Goal: Information Seeking & Learning: Learn about a topic

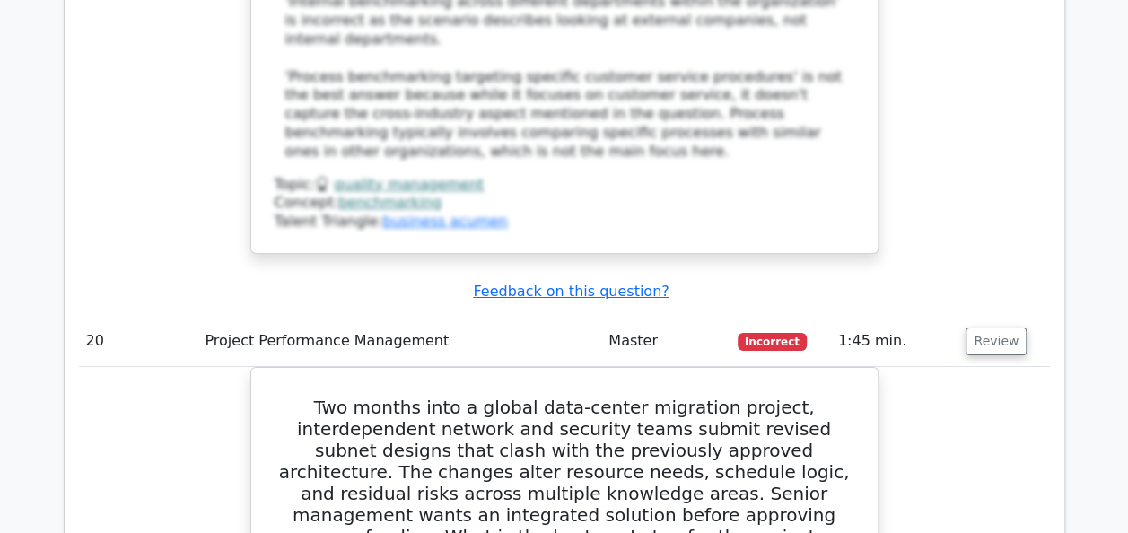
scroll to position [19998, 0]
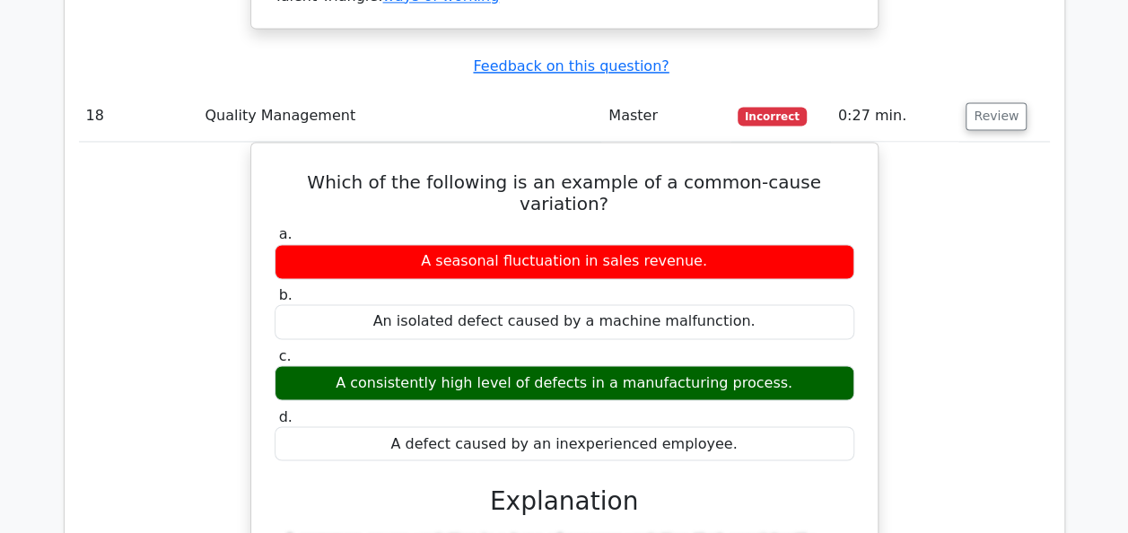
scroll to position [18239, 0]
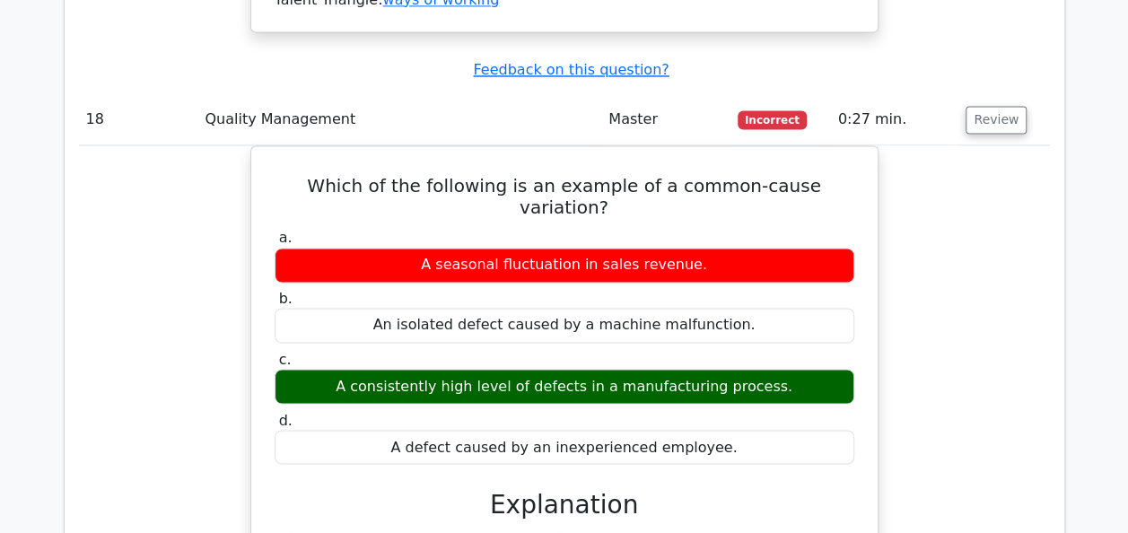
drag, startPoint x: 285, startPoint y: 70, endPoint x: 650, endPoint y: 391, distance: 486.3
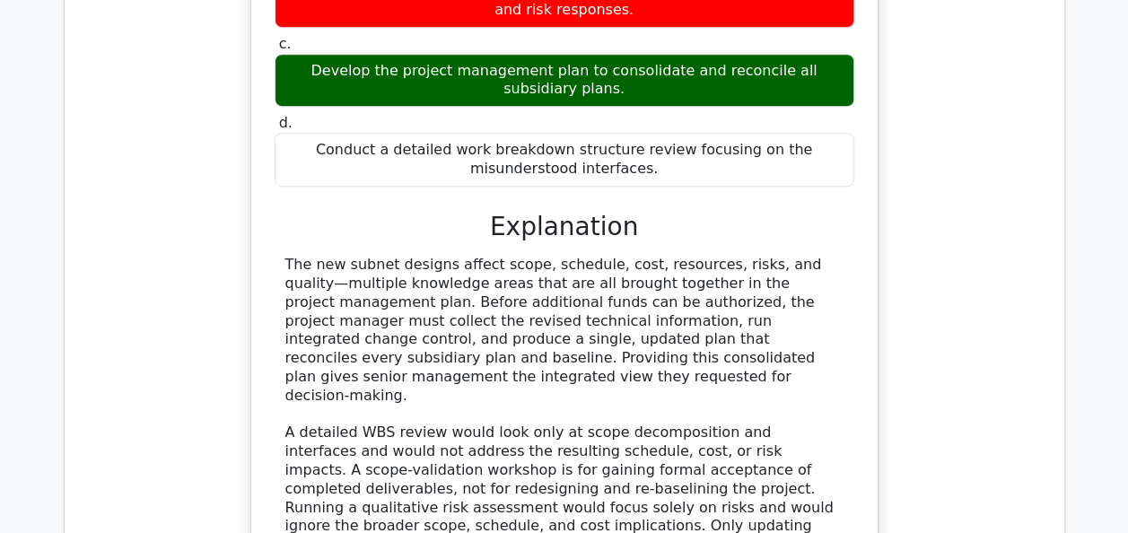
scroll to position [20715, 0]
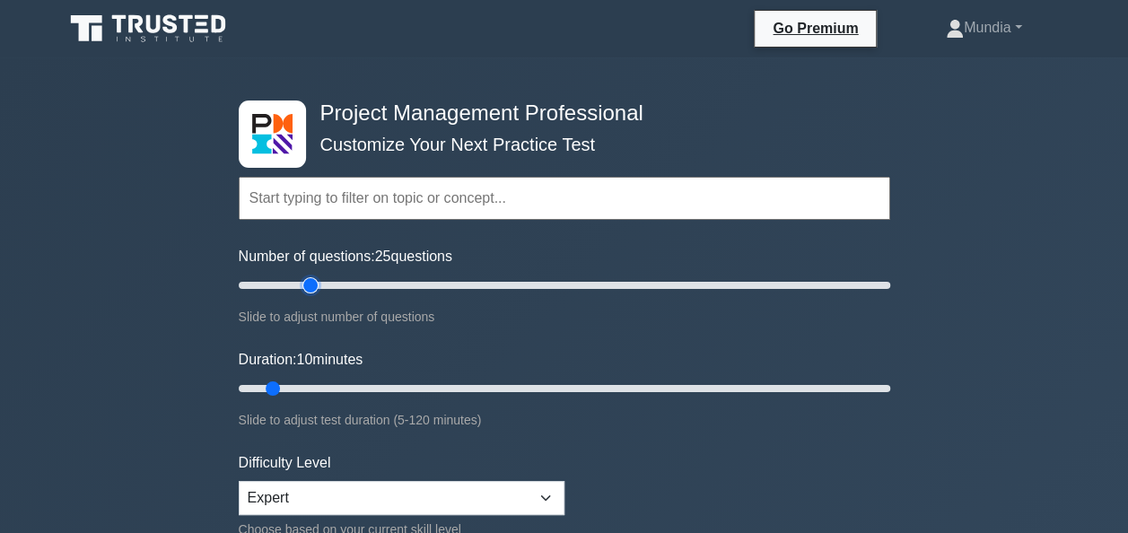
click at [309, 284] on input "Number of questions: 25 questions" at bounding box center [564, 286] width 651 height 22
type input "20"
click at [295, 285] on input "Number of questions: 20 questions" at bounding box center [564, 286] width 651 height 22
type input "20"
click at [341, 388] on input "Duration: 20 minutes" at bounding box center [564, 389] width 651 height 22
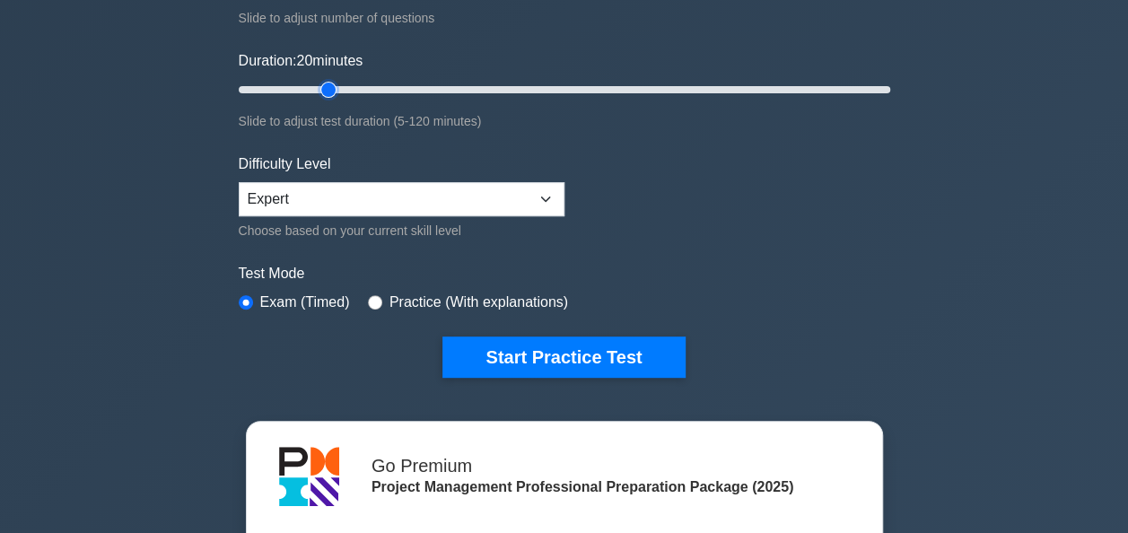
scroll to position [323, 0]
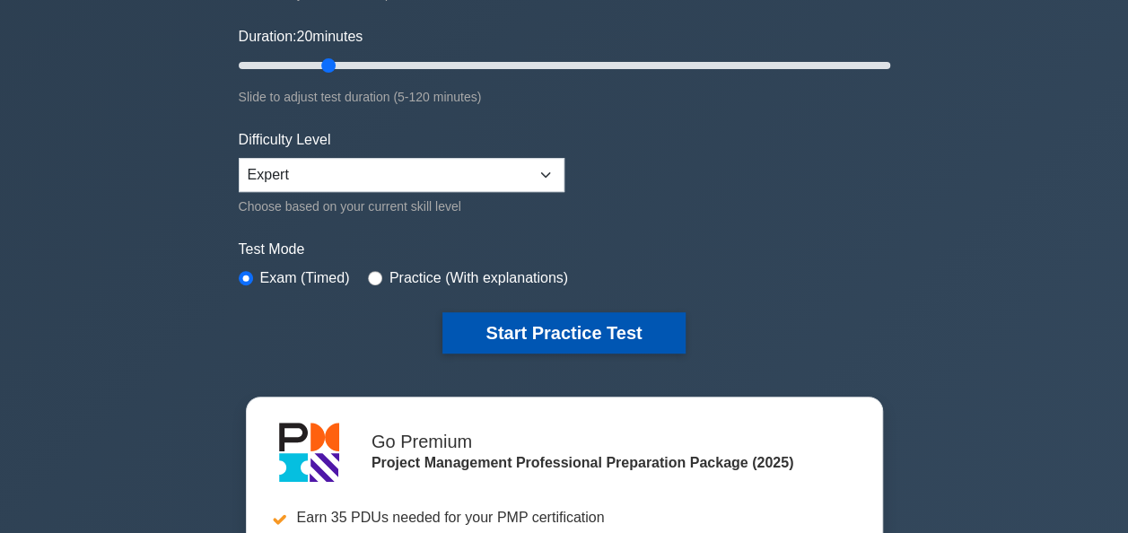
click at [551, 327] on button "Start Practice Test" at bounding box center [563, 332] width 242 height 41
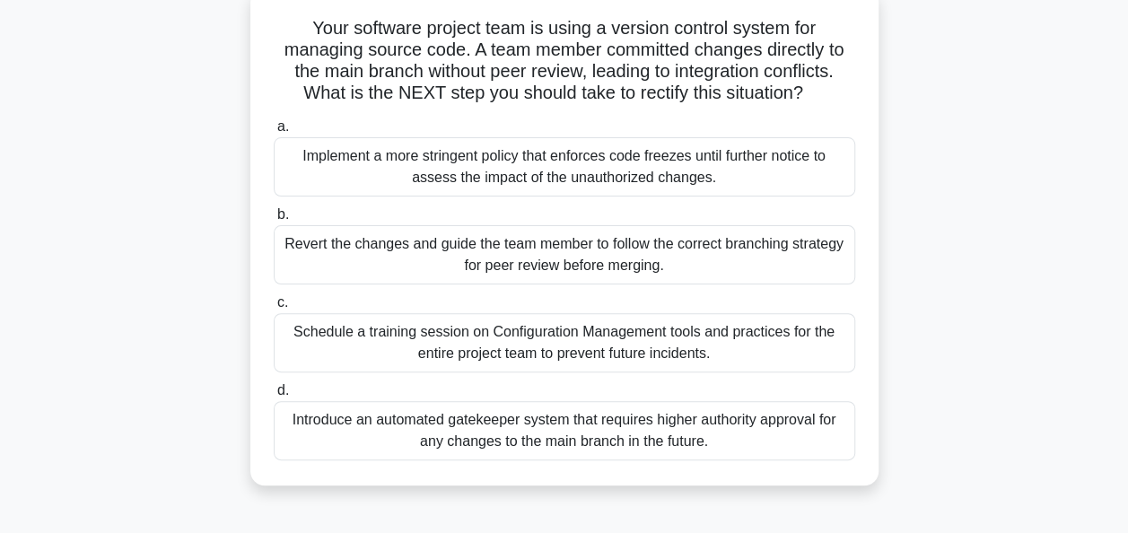
scroll to position [108, 0]
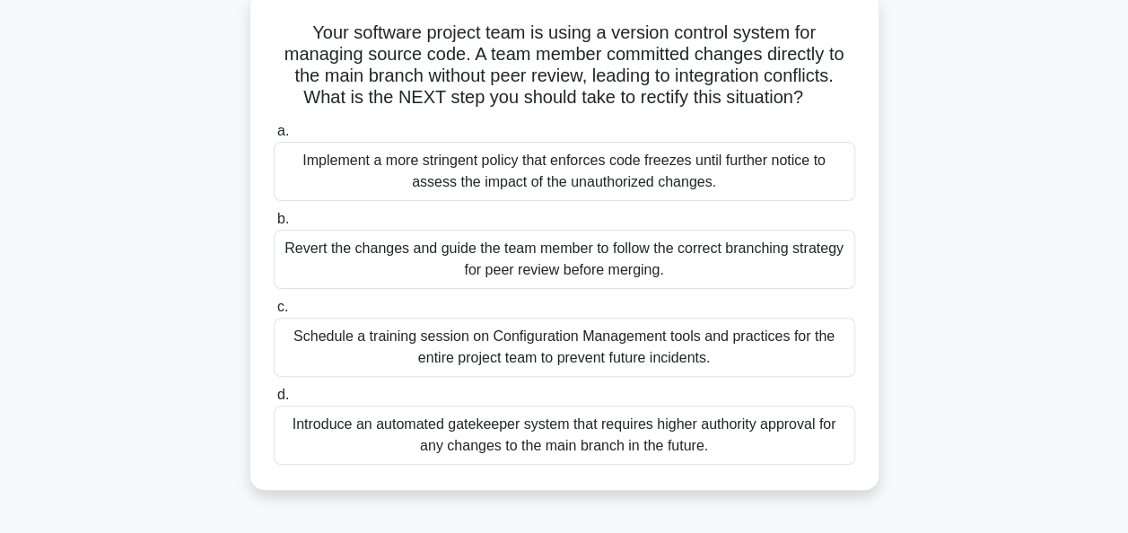
click at [512, 257] on div "Revert the changes and guide the team member to follow the correct branching st…" at bounding box center [564, 259] width 581 height 59
click at [274, 225] on input "b. Revert the changes and guide the team member to follow the correct branching…" at bounding box center [274, 220] width 0 height 12
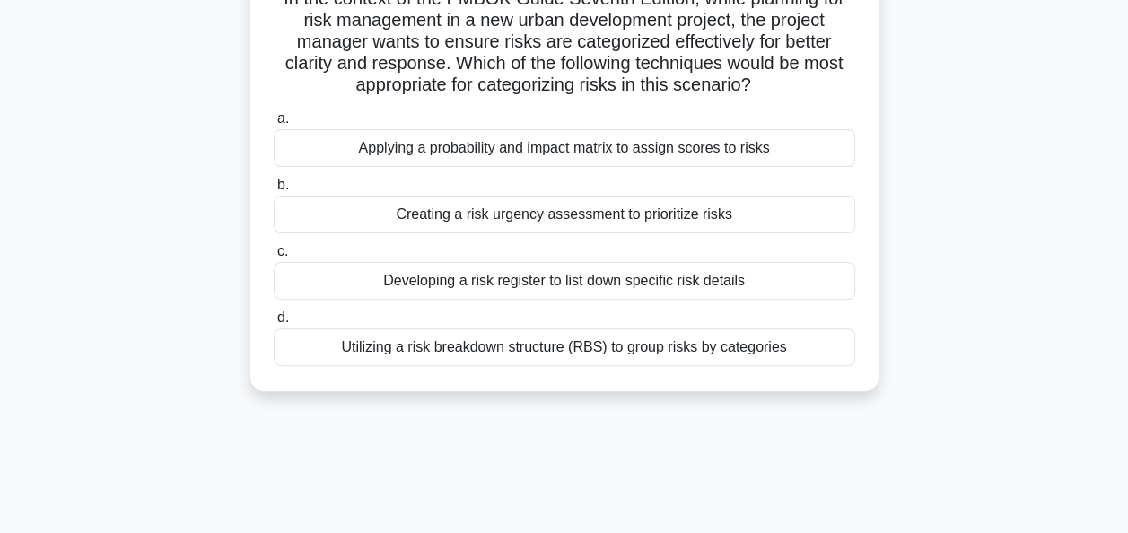
scroll to position [144, 0]
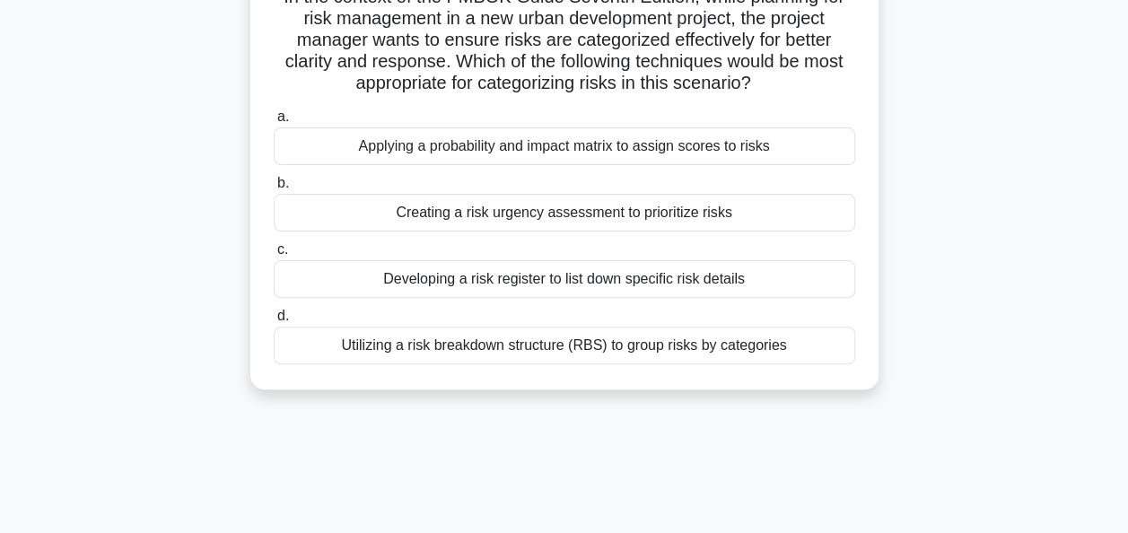
click at [488, 356] on div "Utilizing a risk breakdown structure (RBS) to group risks by categories" at bounding box center [564, 346] width 581 height 38
click at [274, 322] on input "d. Utilizing a risk breakdown structure (RBS) to group risks by categories" at bounding box center [274, 316] width 0 height 12
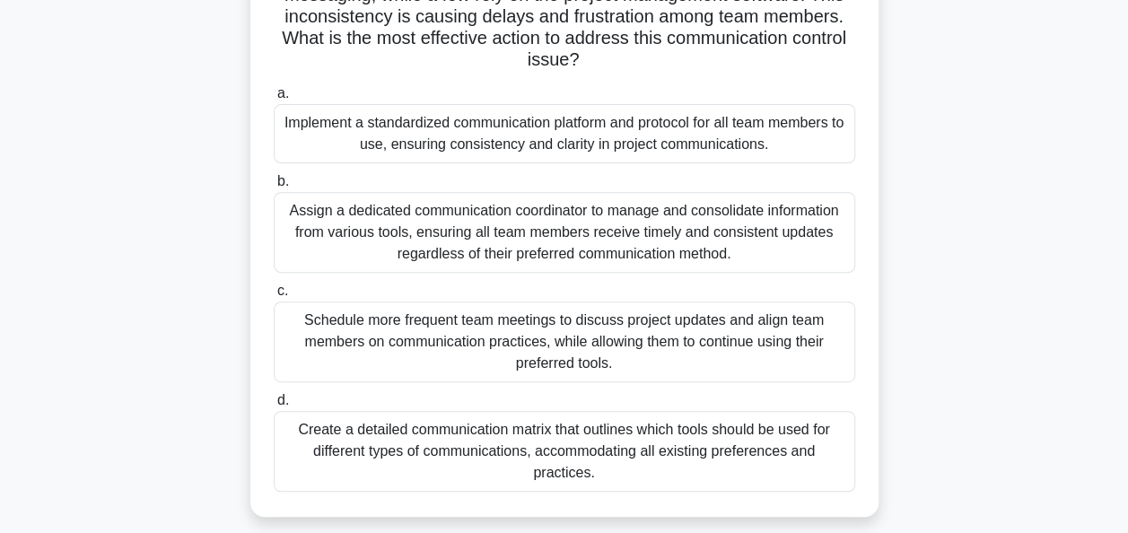
scroll to position [251, 0]
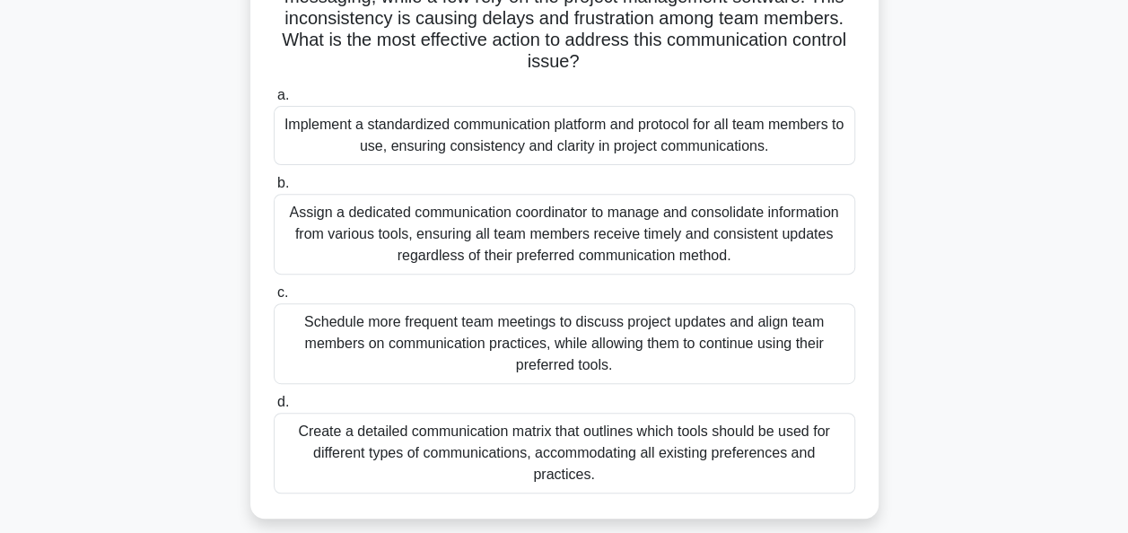
click at [438, 135] on div "Implement a standardized communication platform and protocol for all team membe…" at bounding box center [564, 135] width 581 height 59
click at [274, 101] on input "a. Implement a standardized communication platform and protocol for all team me…" at bounding box center [274, 96] width 0 height 12
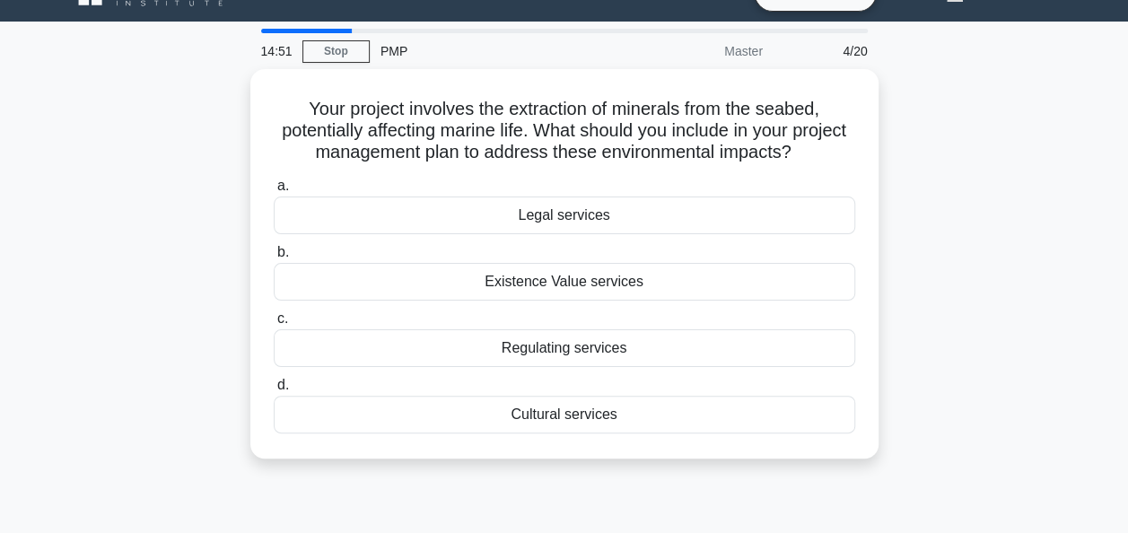
scroll to position [0, 0]
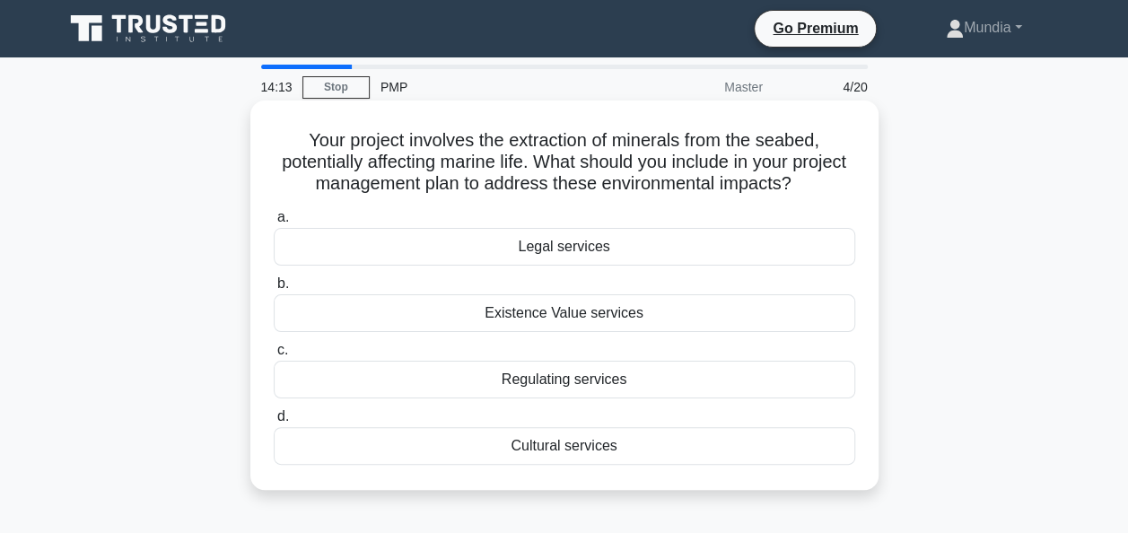
click at [552, 449] on div "Cultural services" at bounding box center [564, 446] width 581 height 38
click at [274, 423] on input "d. Cultural services" at bounding box center [274, 417] width 0 height 12
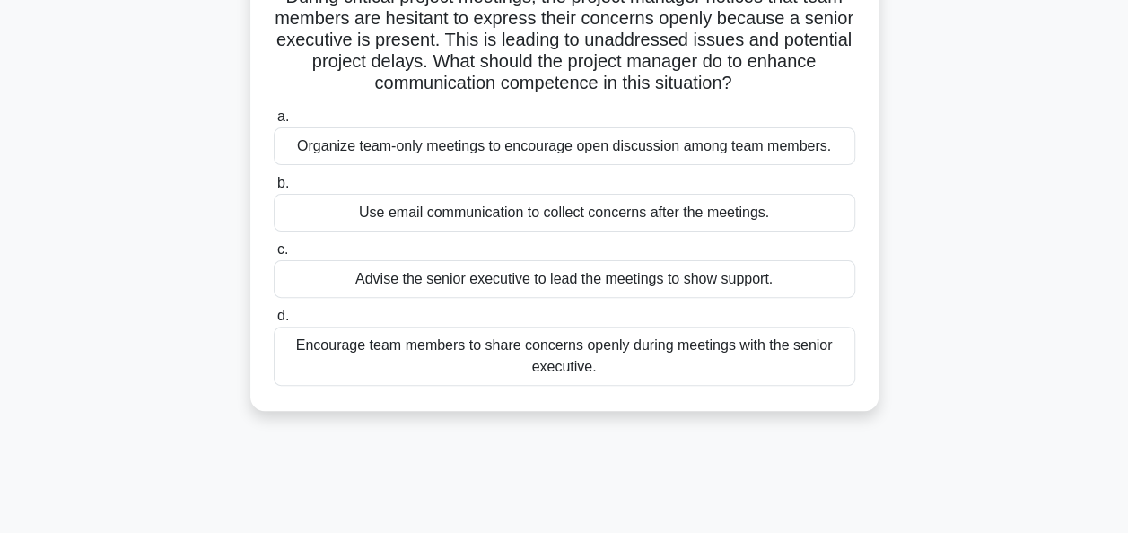
scroll to position [179, 0]
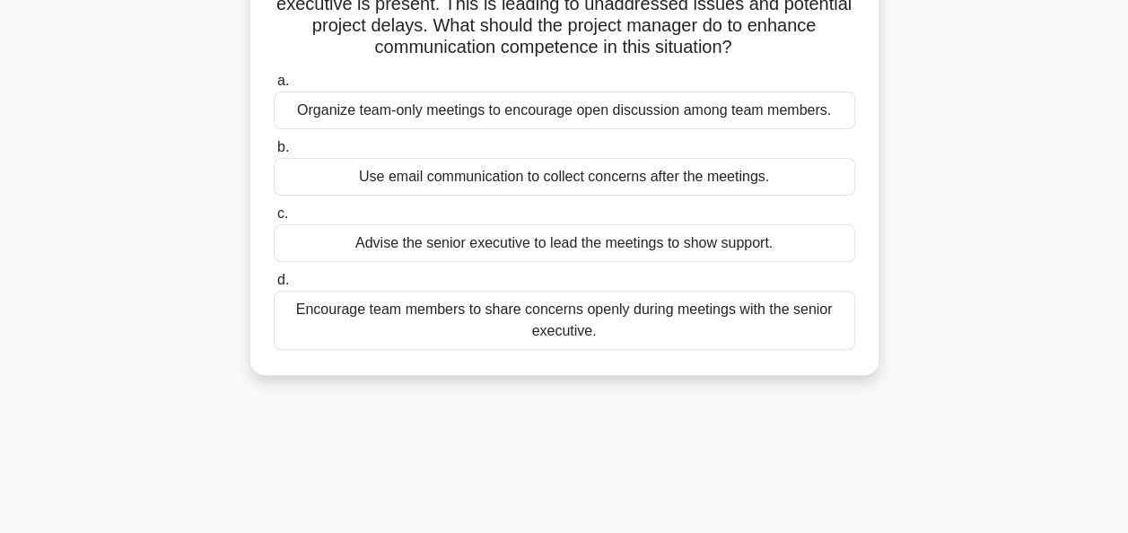
click at [499, 310] on div "Encourage team members to share concerns openly during meetings with the senior…" at bounding box center [564, 320] width 581 height 59
click at [274, 286] on input "d. Encourage team members to share concerns openly during meetings with the sen…" at bounding box center [274, 281] width 0 height 12
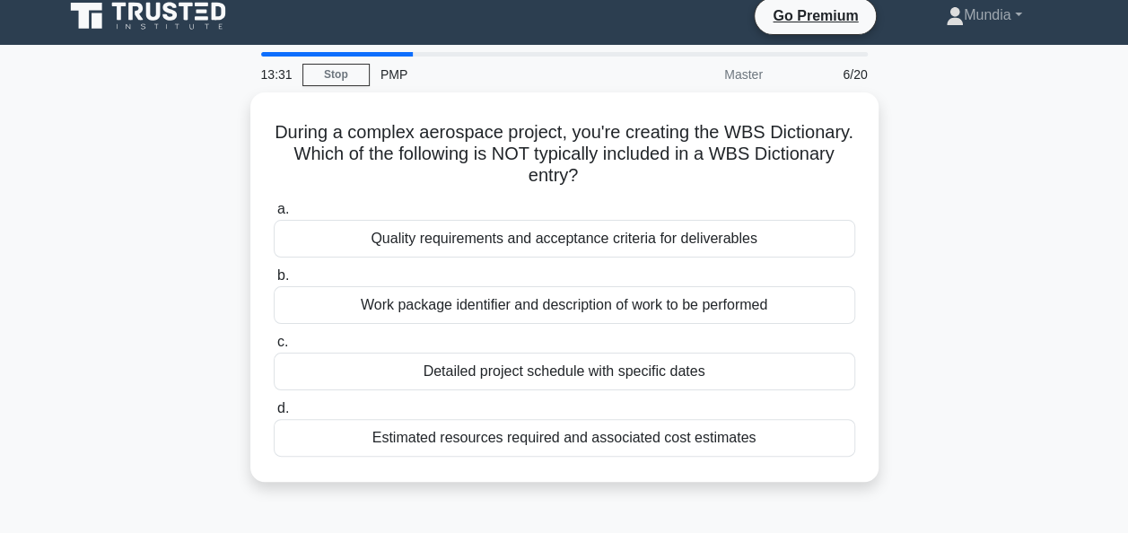
scroll to position [0, 0]
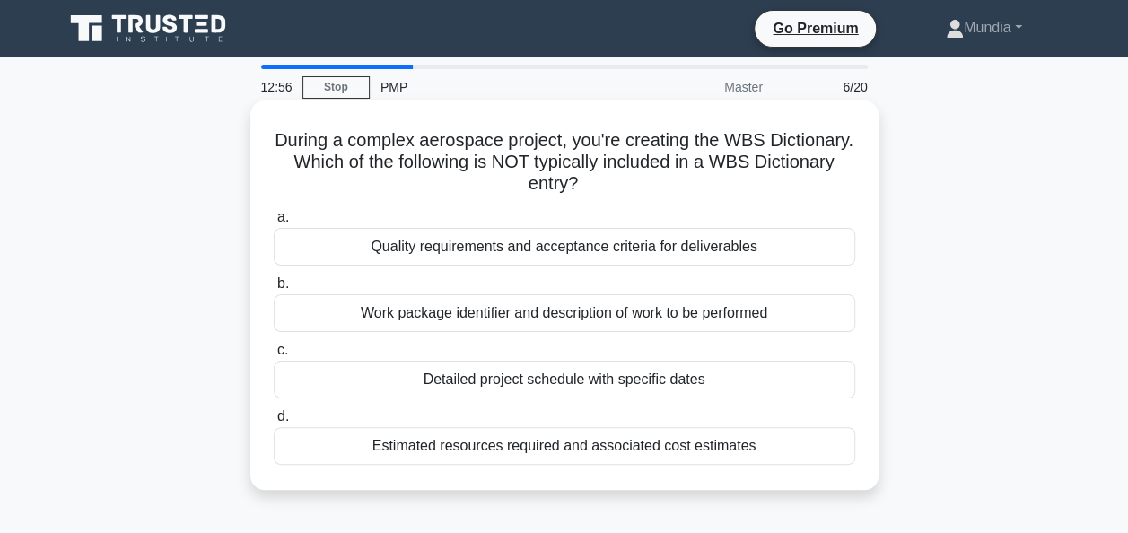
click at [580, 244] on div "Quality requirements and acceptance criteria for deliverables" at bounding box center [564, 247] width 581 height 38
click at [274, 223] on input "a. Quality requirements and acceptance criteria for deliverables" at bounding box center [274, 218] width 0 height 12
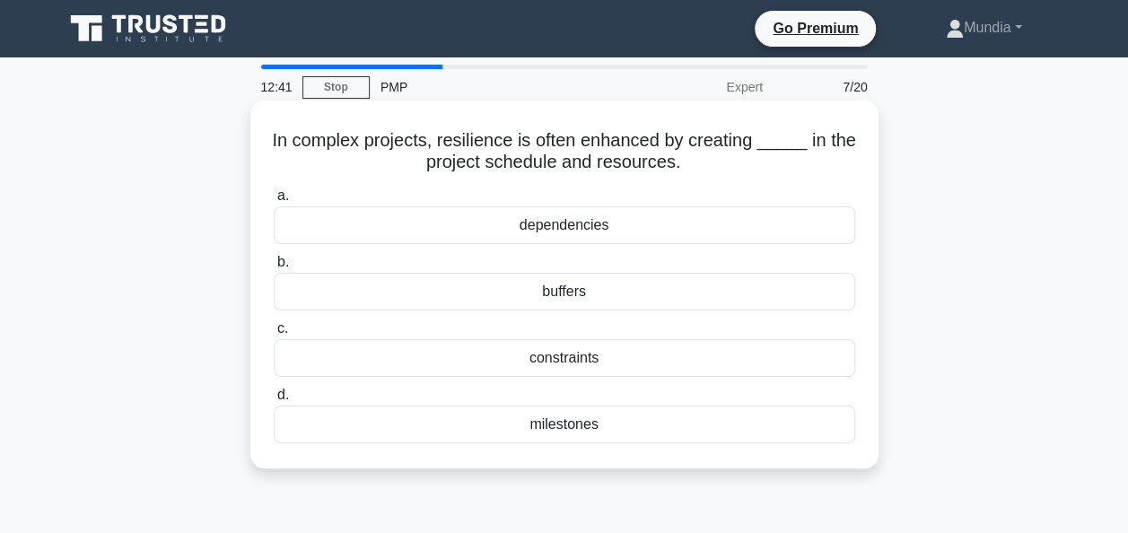
click at [536, 296] on div "buffers" at bounding box center [564, 292] width 581 height 38
click at [274, 268] on input "b. buffers" at bounding box center [274, 263] width 0 height 12
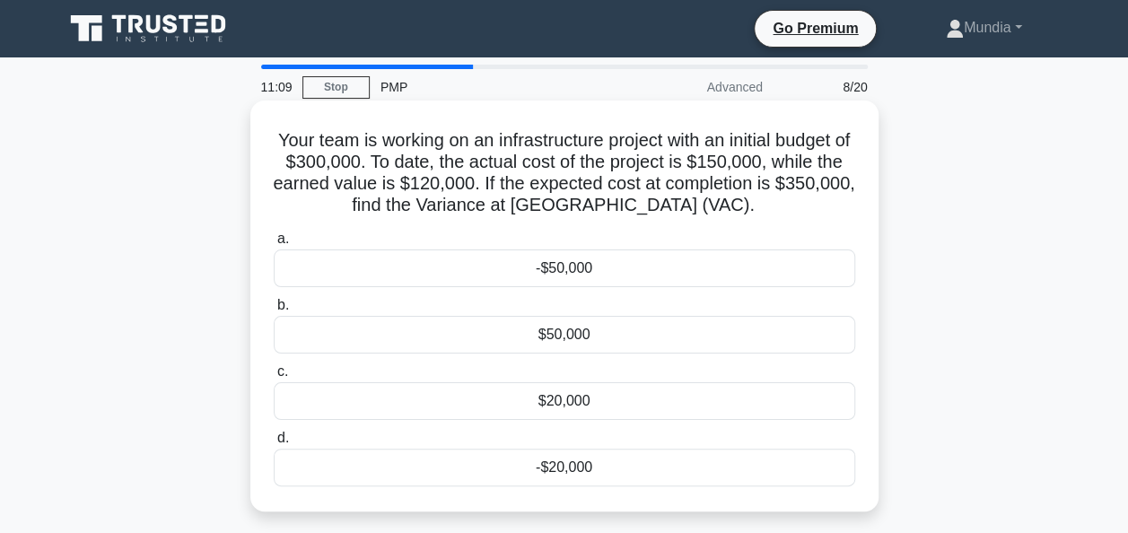
click at [565, 269] on div "-$50,000" at bounding box center [564, 268] width 581 height 38
click at [274, 245] on input "a. -$50,000" at bounding box center [274, 239] width 0 height 12
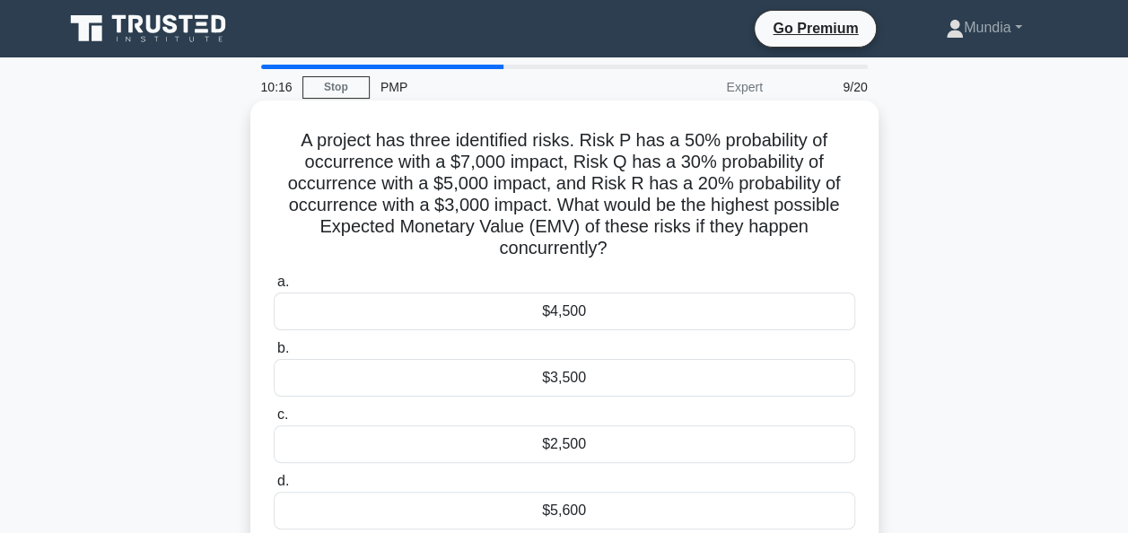
drag, startPoint x: 1136, startPoint y: 176, endPoint x: 804, endPoint y: 275, distance: 346.6
click at [804, 275] on div "a. $4,500 b. $3,500 c." at bounding box center [564, 400] width 603 height 266
click at [580, 519] on div "$5,600" at bounding box center [564, 511] width 581 height 38
click at [274, 487] on input "d. $5,600" at bounding box center [274, 481] width 0 height 12
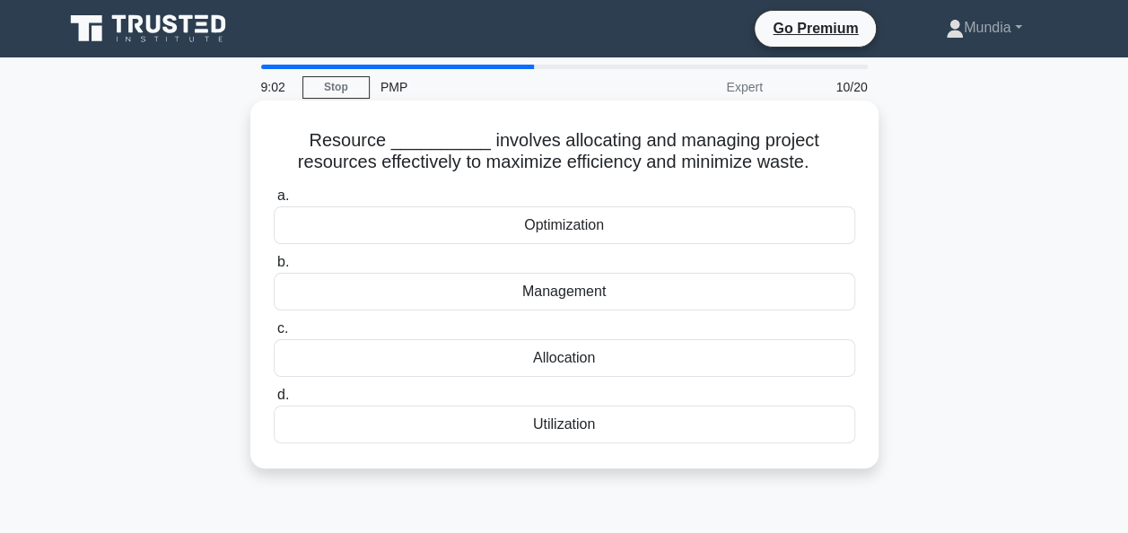
click at [571, 296] on div "Management" at bounding box center [564, 292] width 581 height 38
click at [274, 268] on input "b. Management" at bounding box center [274, 263] width 0 height 12
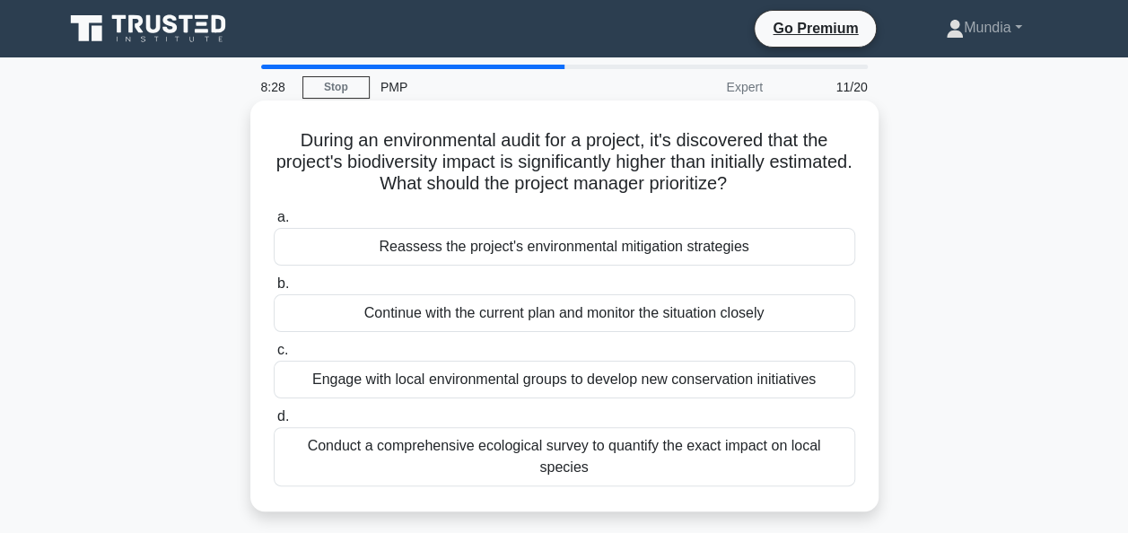
click at [606, 248] on div "Reassess the project's environmental mitigation strategies" at bounding box center [564, 247] width 581 height 38
click at [274, 223] on input "a. Reassess the project's environmental mitigation strategies" at bounding box center [274, 218] width 0 height 12
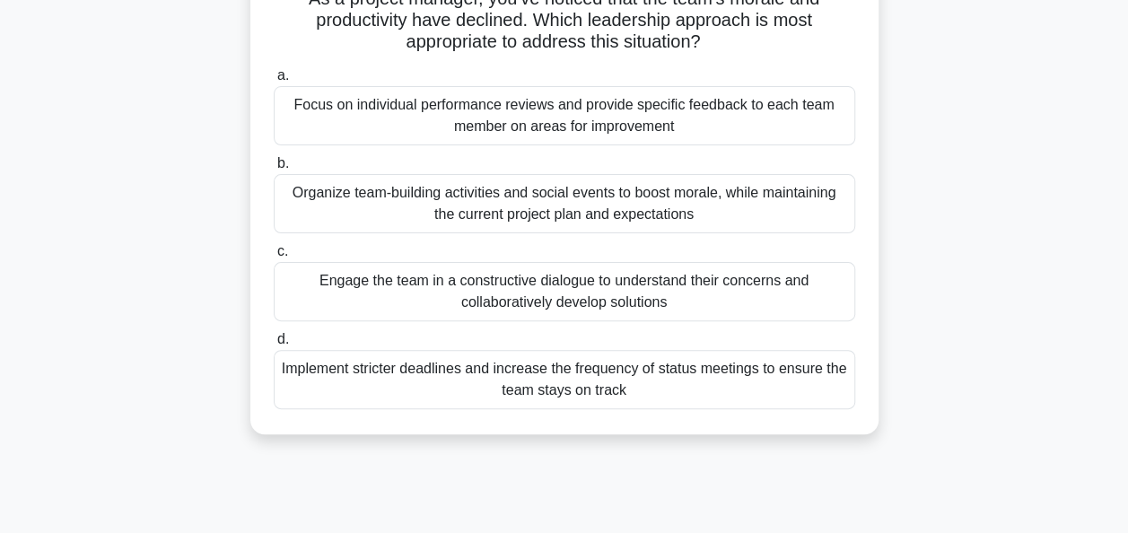
scroll to position [144, 0]
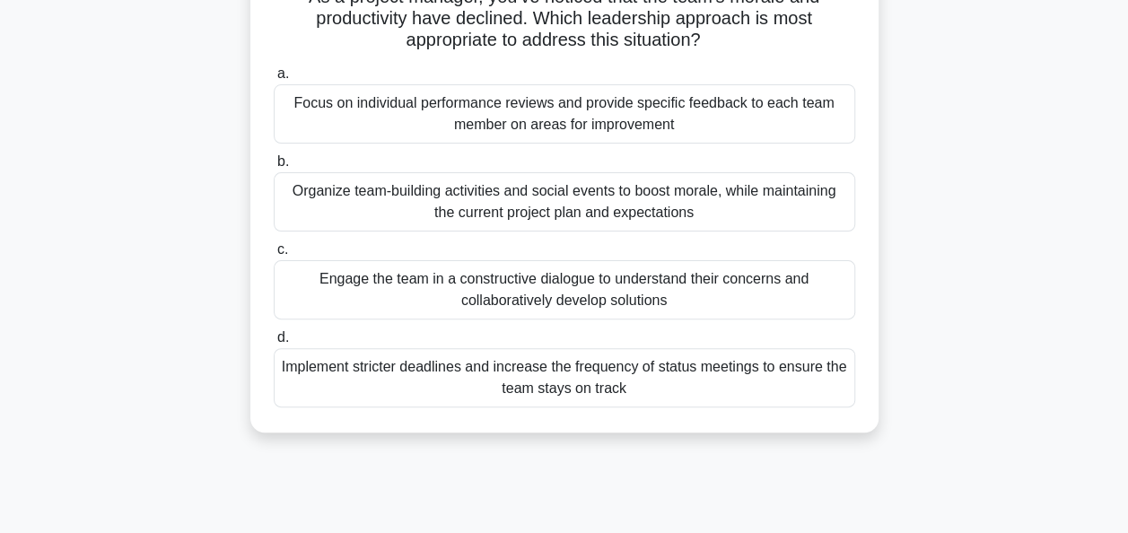
click at [535, 195] on div "Organize team-building activities and social events to boost morale, while main…" at bounding box center [564, 201] width 581 height 59
click at [274, 168] on input "b. Organize team-building activities and social events to boost morale, while m…" at bounding box center [274, 162] width 0 height 12
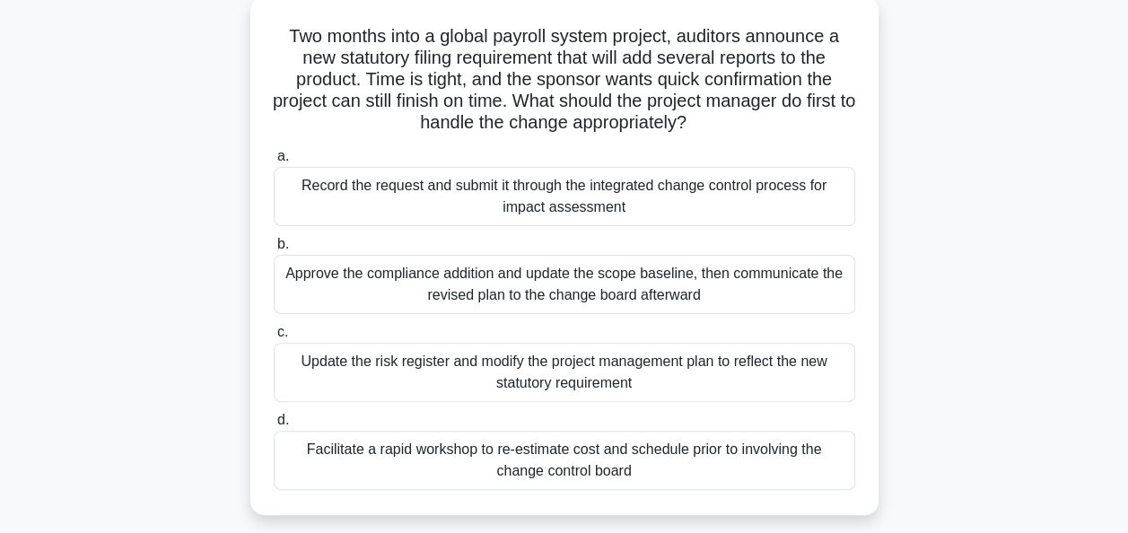
scroll to position [108, 0]
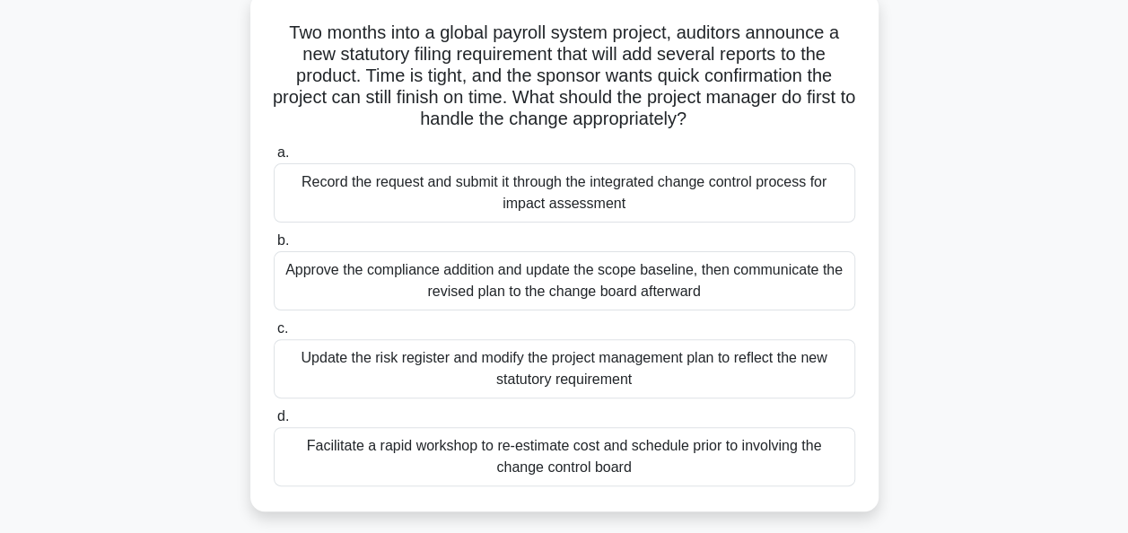
click at [562, 188] on div "Record the request and submit it through the integrated change control process …" at bounding box center [564, 192] width 581 height 59
click at [274, 159] on input "a. Record the request and submit it through the integrated change control proce…" at bounding box center [274, 153] width 0 height 12
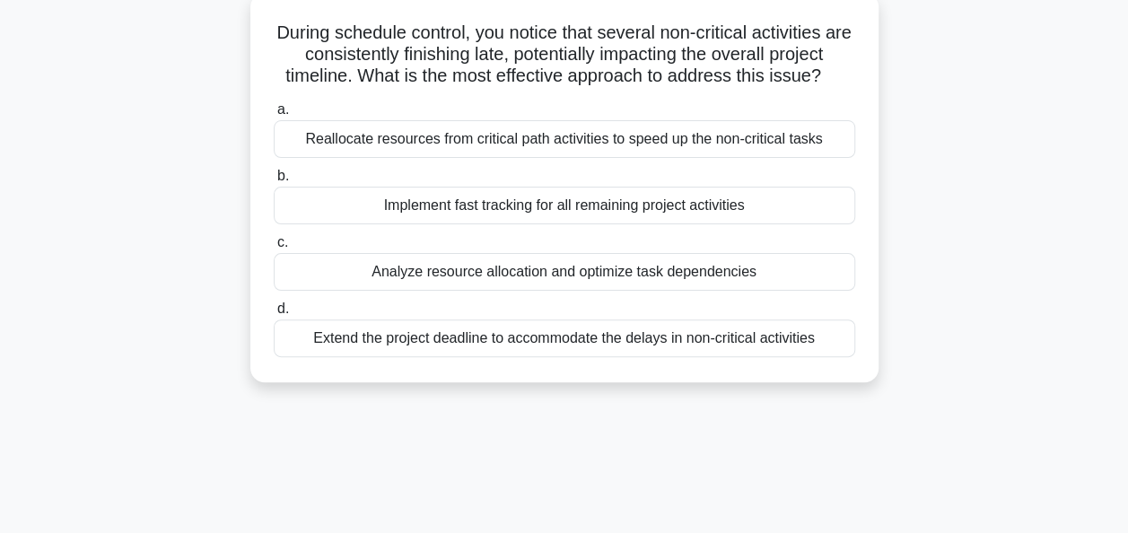
scroll to position [144, 0]
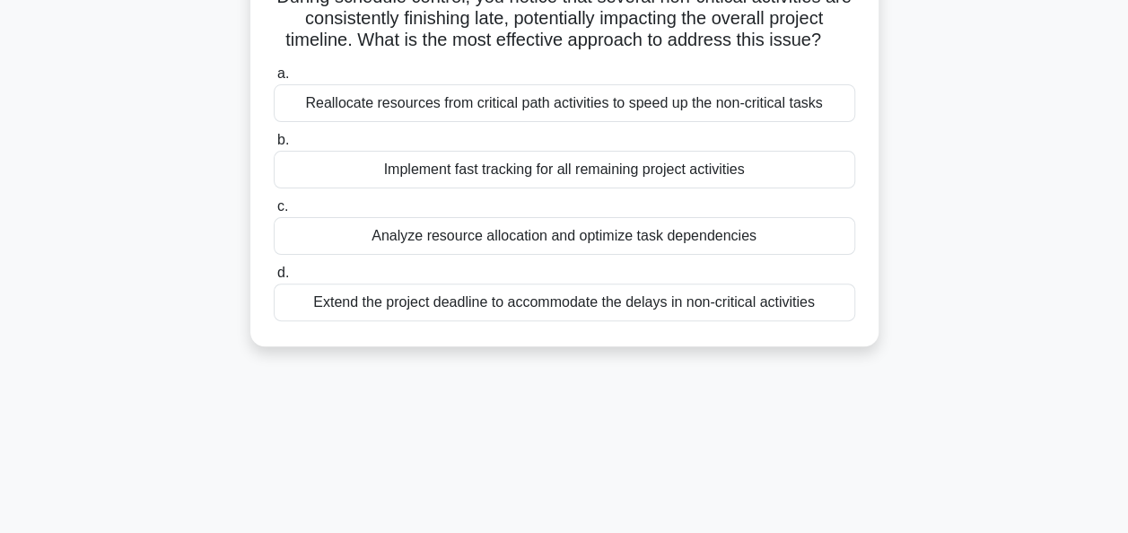
click at [563, 167] on div "Implement fast tracking for all remaining project activities" at bounding box center [564, 170] width 581 height 38
click at [274, 146] on input "b. Implement fast tracking for all remaining project activities" at bounding box center [274, 141] width 0 height 12
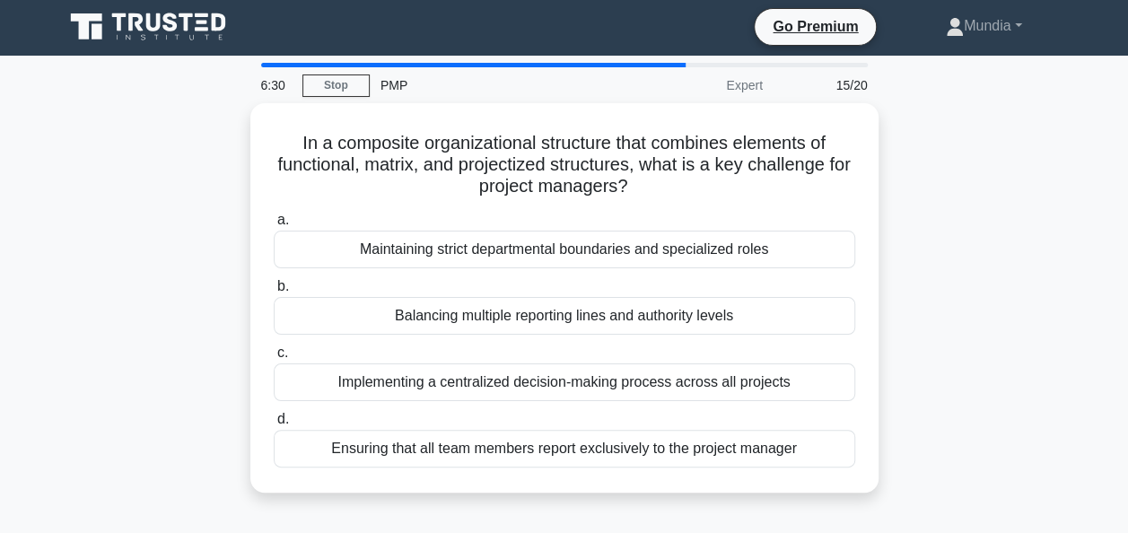
scroll to position [0, 0]
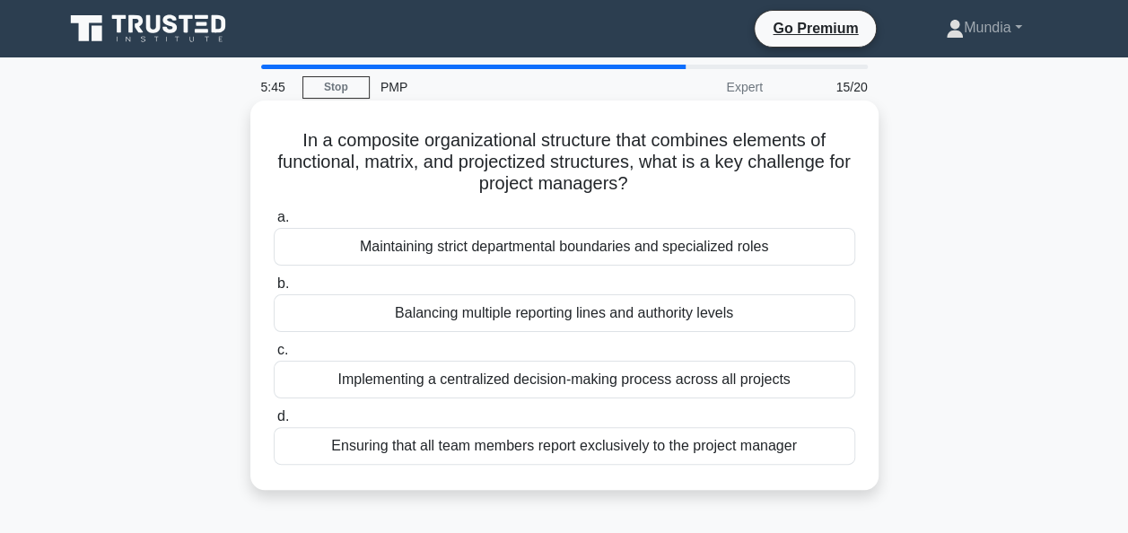
click at [502, 315] on div "Balancing multiple reporting lines and authority levels" at bounding box center [564, 313] width 581 height 38
click at [274, 290] on input "b. Balancing multiple reporting lines and authority levels" at bounding box center [274, 284] width 0 height 12
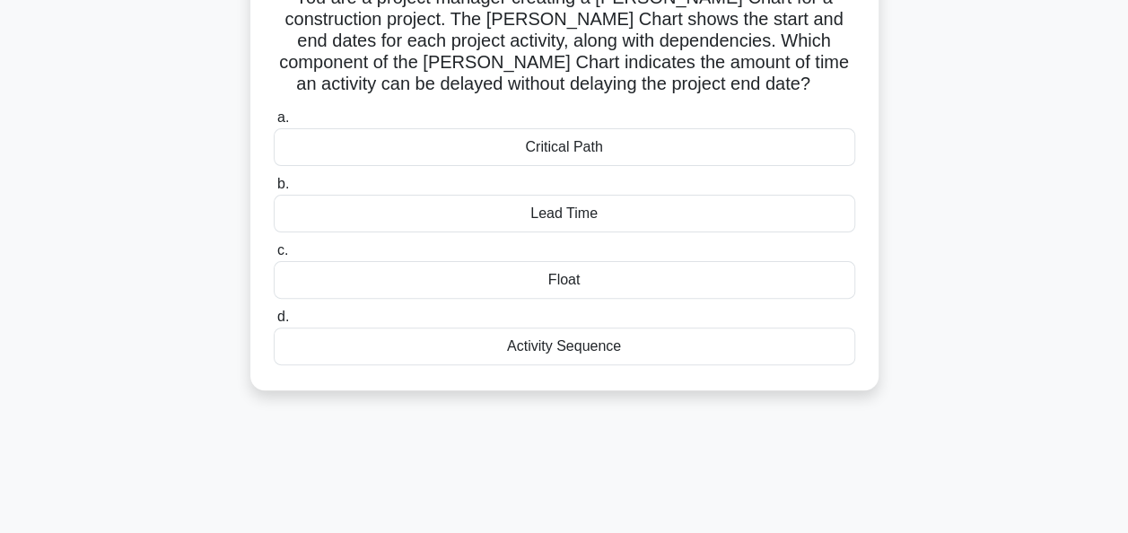
scroll to position [144, 0]
click at [562, 280] on div "Float" at bounding box center [564, 279] width 581 height 38
click at [274, 256] on input "c. Float" at bounding box center [274, 250] width 0 height 12
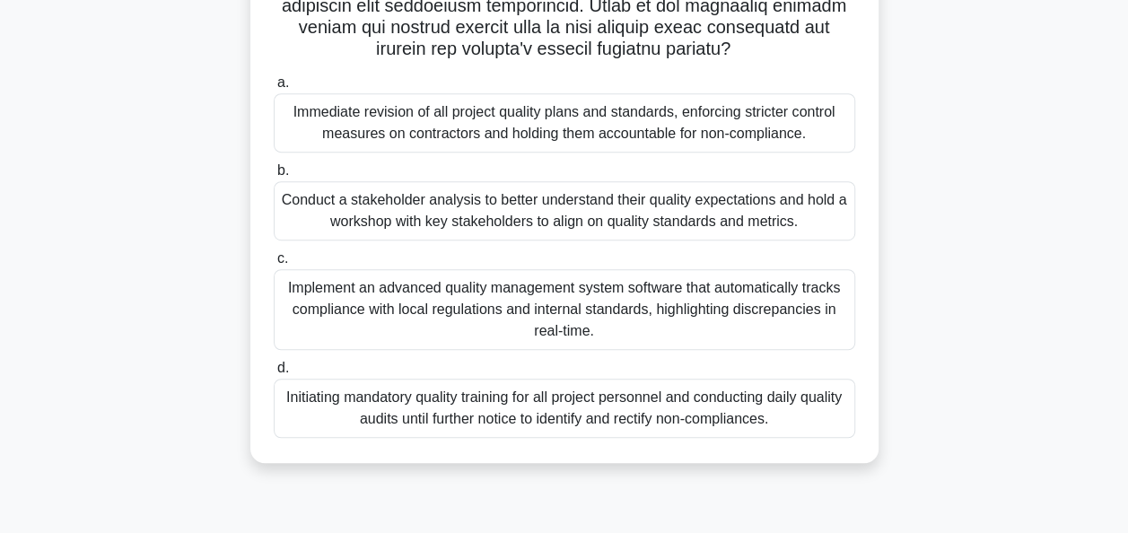
scroll to position [436, 0]
click at [481, 413] on div "Initiating mandatory quality training for all project personnel and conducting …" at bounding box center [564, 408] width 581 height 59
click at [274, 374] on input "d. Initiating mandatory quality training for all project personnel and conducti…" at bounding box center [274, 368] width 0 height 12
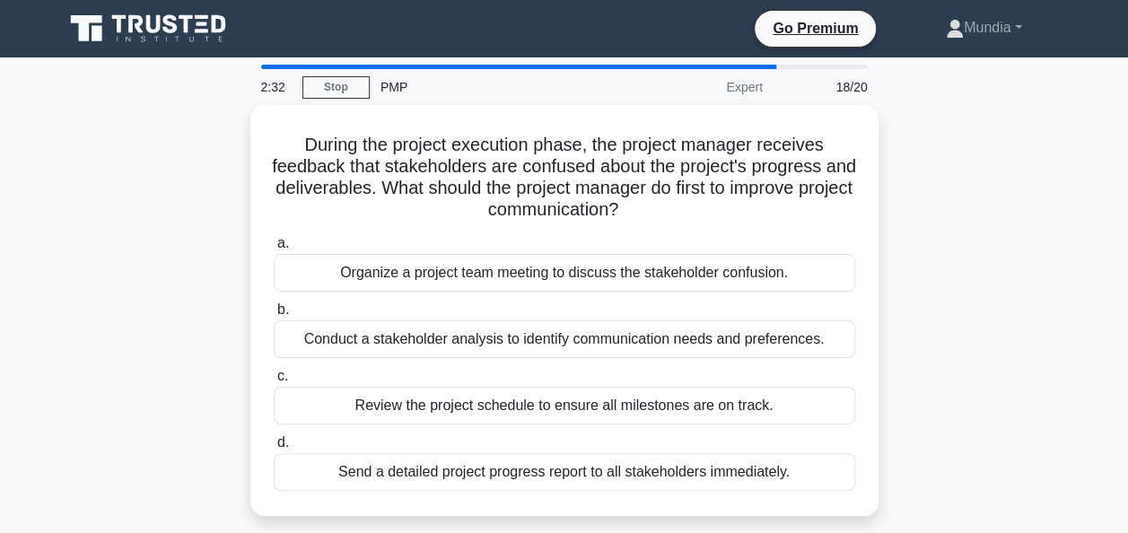
scroll to position [36, 0]
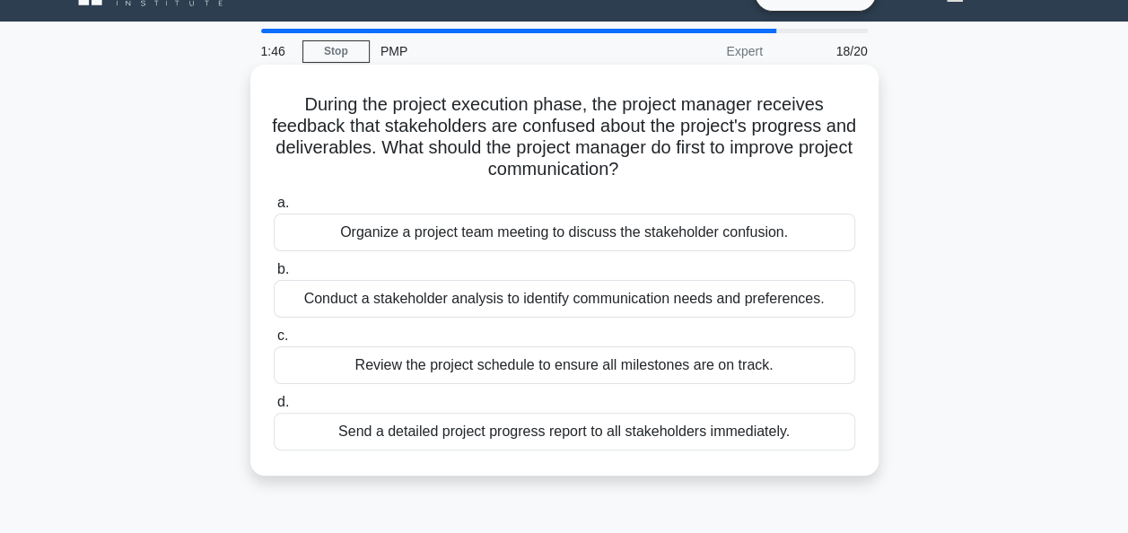
click at [536, 301] on div "Conduct a stakeholder analysis to identify communication needs and preferences." at bounding box center [564, 299] width 581 height 38
click at [274, 275] on input "b. Conduct a stakeholder analysis to identify communication needs and preferenc…" at bounding box center [274, 270] width 0 height 12
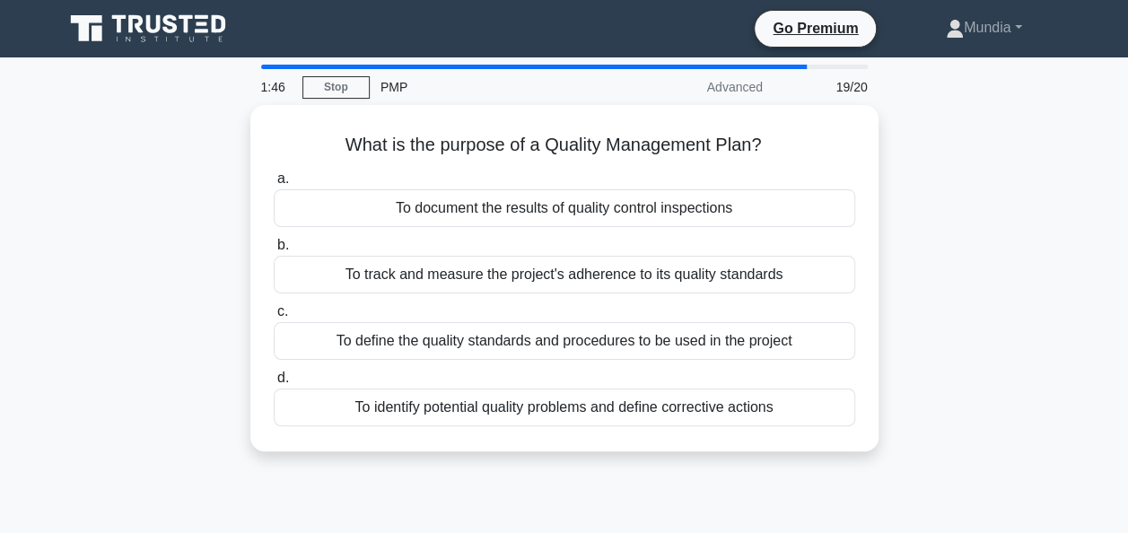
scroll to position [0, 0]
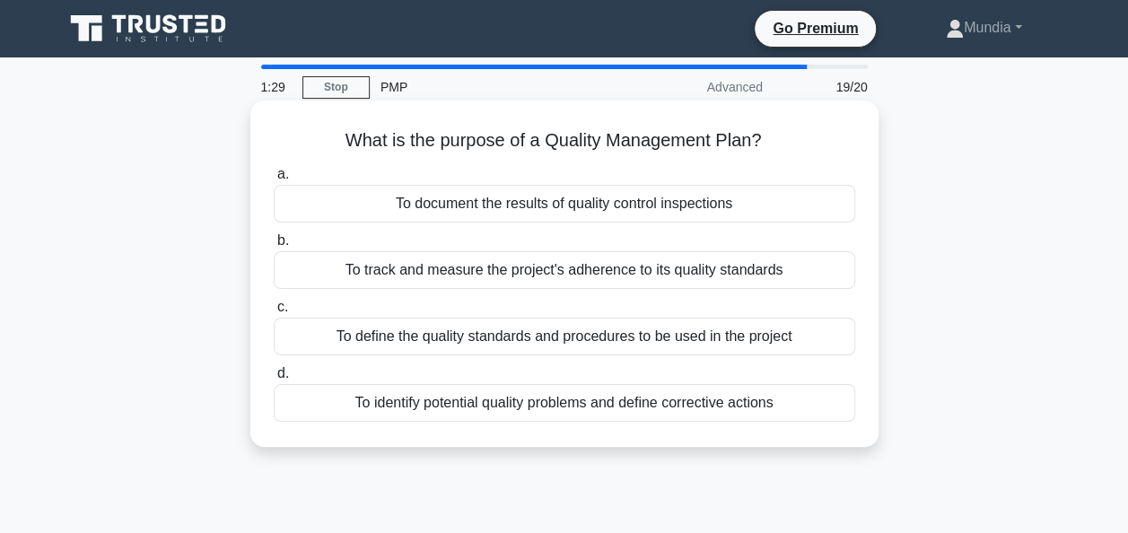
click at [555, 336] on div "To define the quality standards and procedures to be used in the project" at bounding box center [564, 337] width 581 height 38
click at [274, 313] on input "c. To define the quality standards and procedures to be used in the project" at bounding box center [274, 307] width 0 height 12
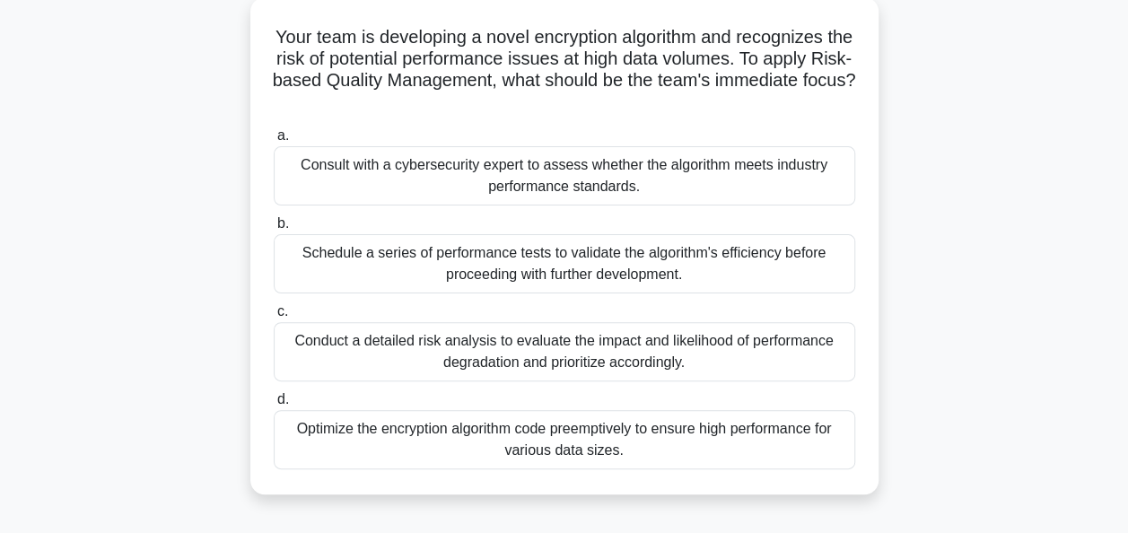
scroll to position [72, 0]
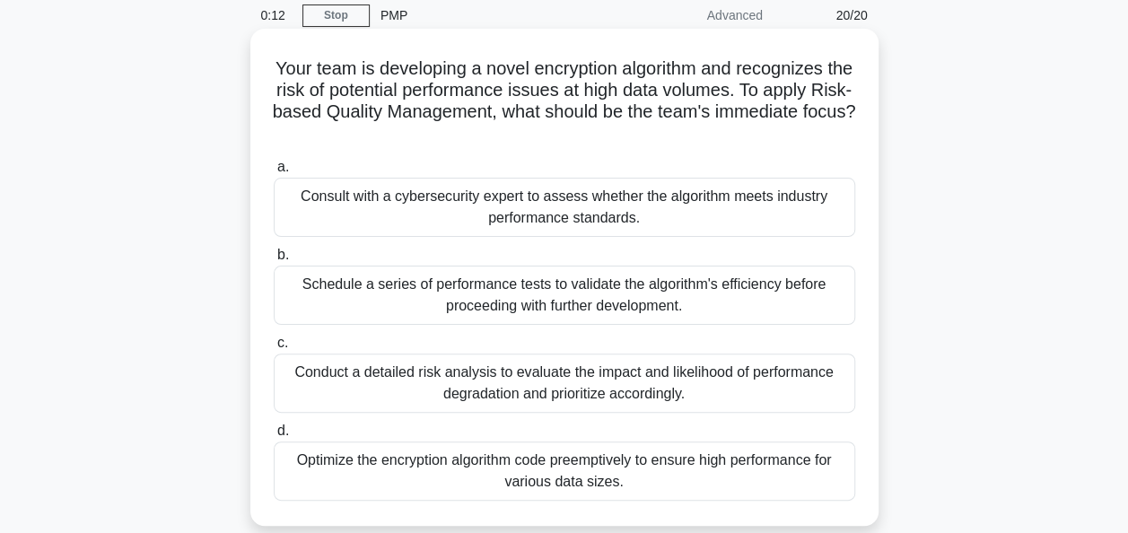
click at [551, 298] on div "Schedule a series of performance tests to validate the algorithm's efficiency b…" at bounding box center [564, 295] width 581 height 59
click at [274, 261] on input "b. Schedule a series of performance tests to validate the algorithm's efficienc…" at bounding box center [274, 255] width 0 height 12
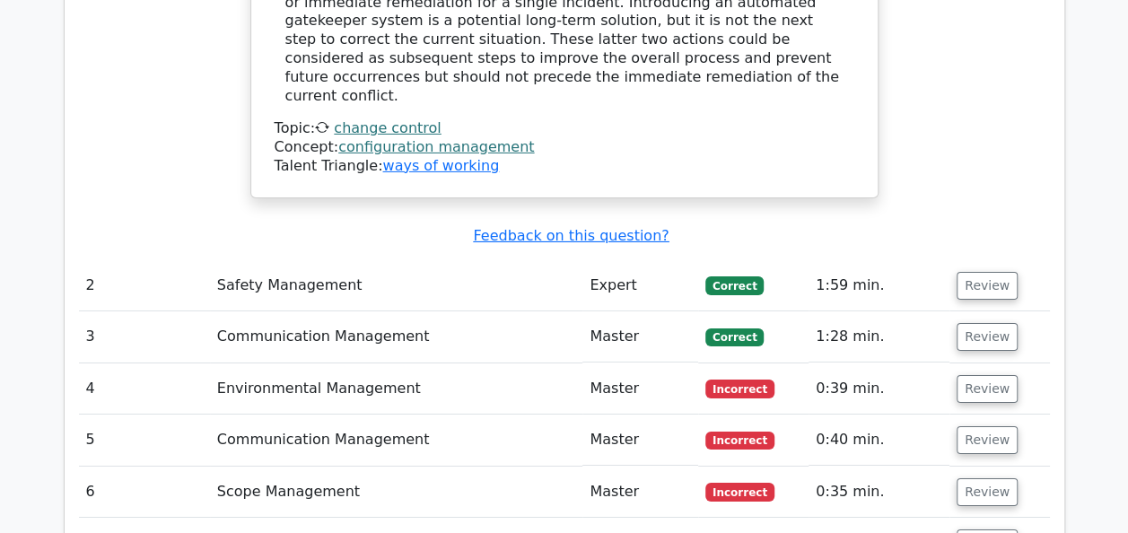
scroll to position [2907, 0]
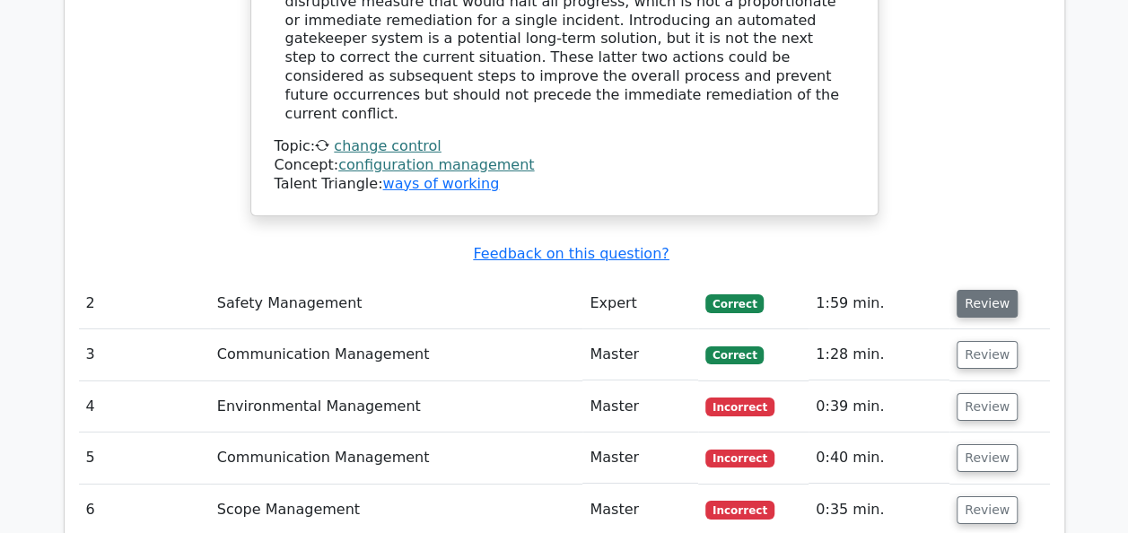
click at [988, 290] on button "Review" at bounding box center [986, 304] width 61 height 28
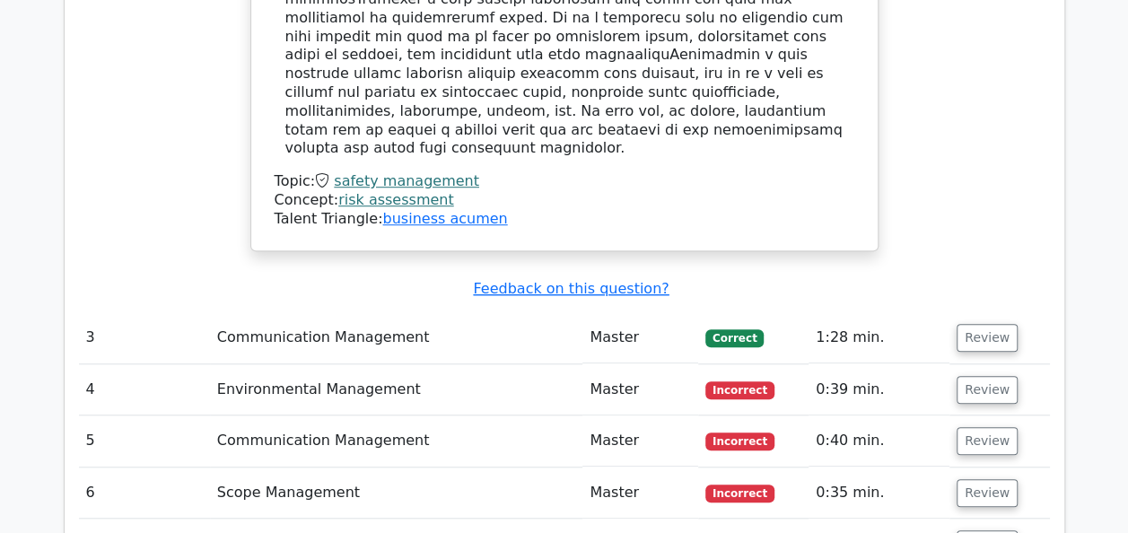
scroll to position [3912, 0]
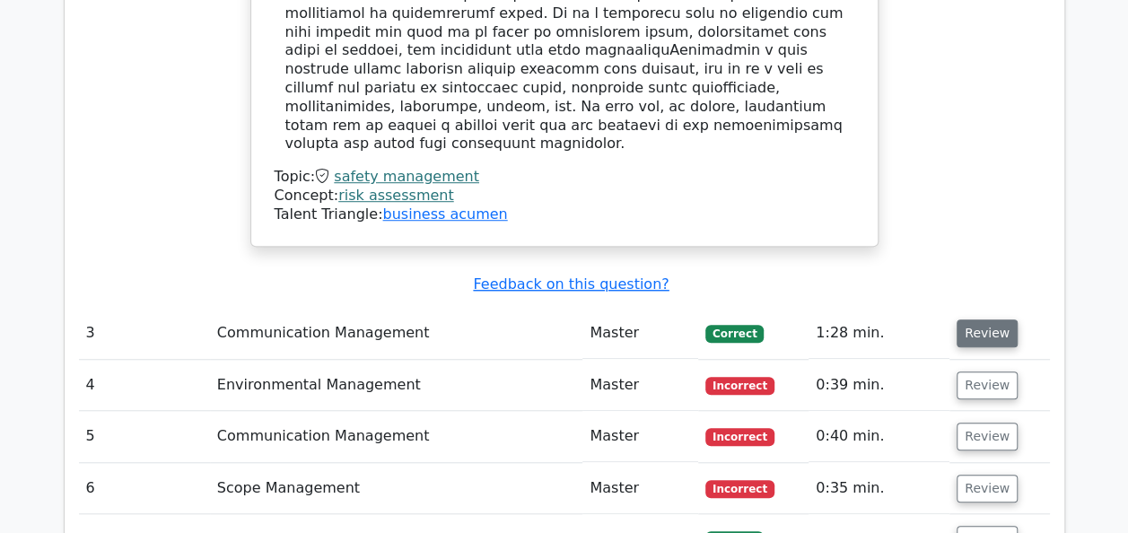
click at [985, 319] on button "Review" at bounding box center [986, 333] width 61 height 28
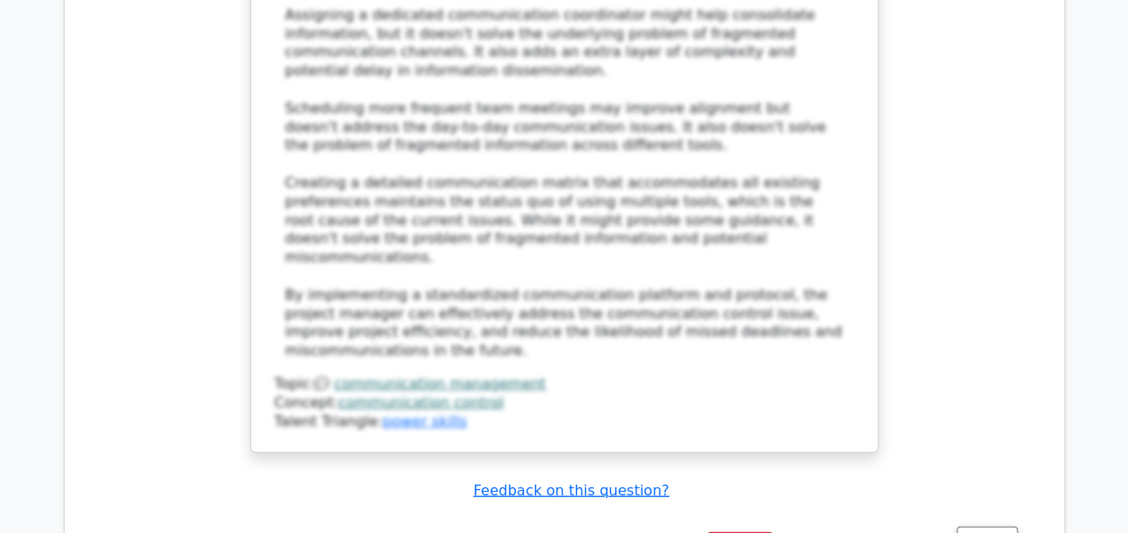
scroll to position [5347, 0]
click at [977, 525] on button "Review" at bounding box center [986, 539] width 61 height 28
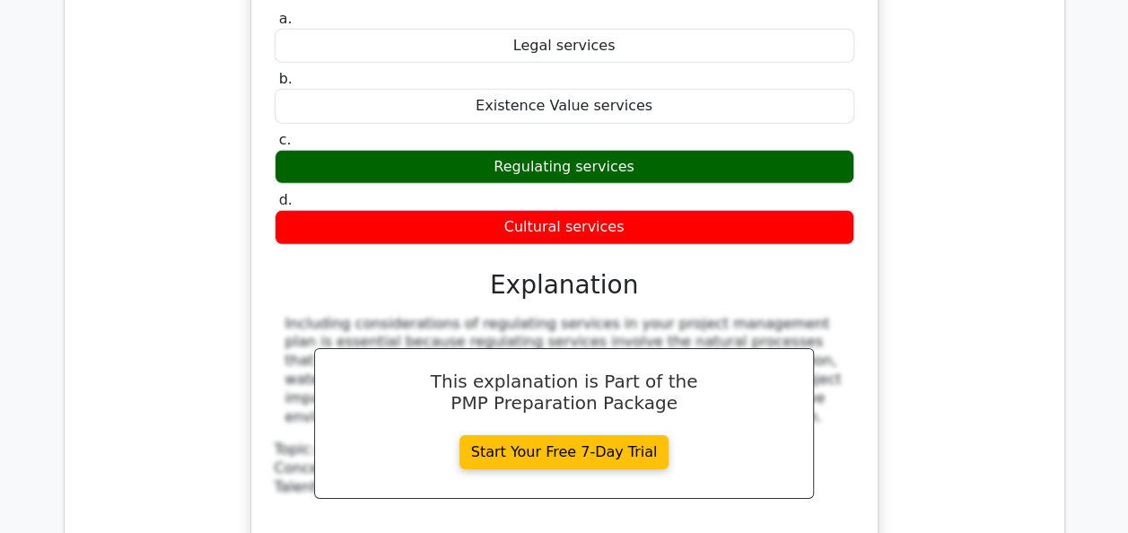
scroll to position [6065, 0]
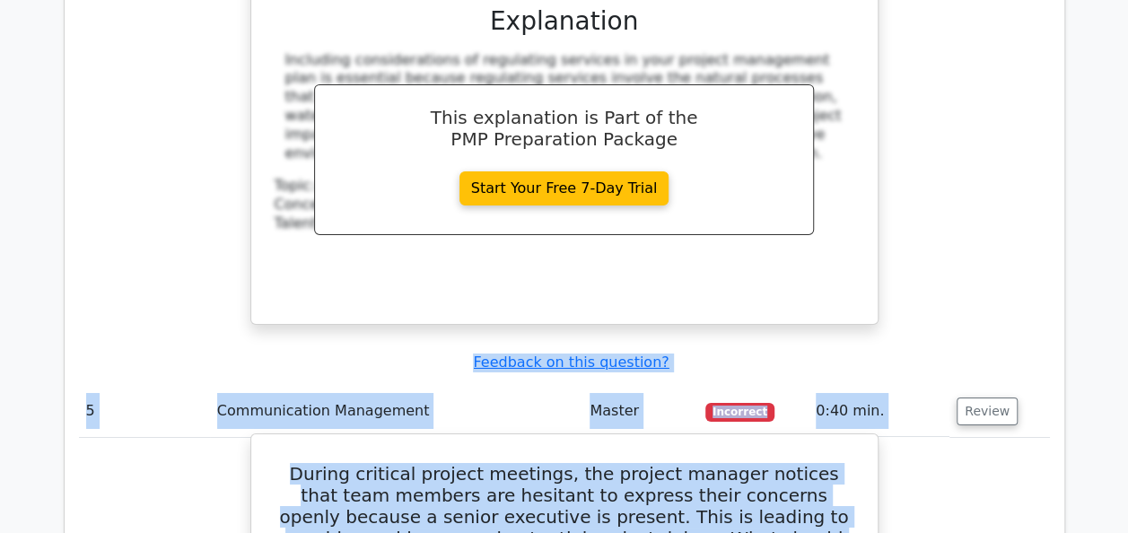
scroll to position [6256, 0]
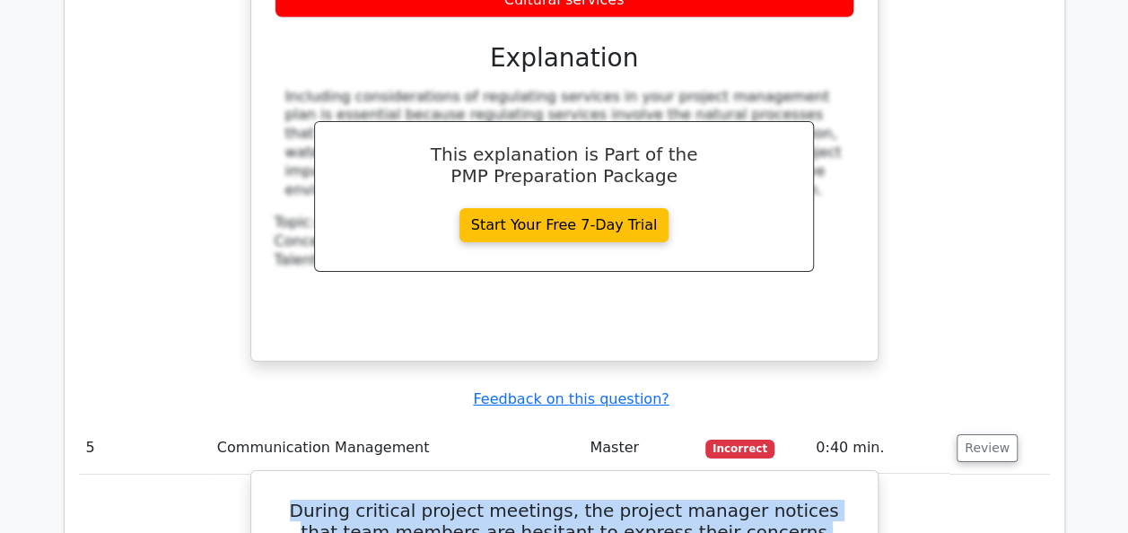
drag, startPoint x: 843, startPoint y: 314, endPoint x: 273, endPoint y: 144, distance: 595.5
copy div "During critical project meetings, the project manager notices that team members…"
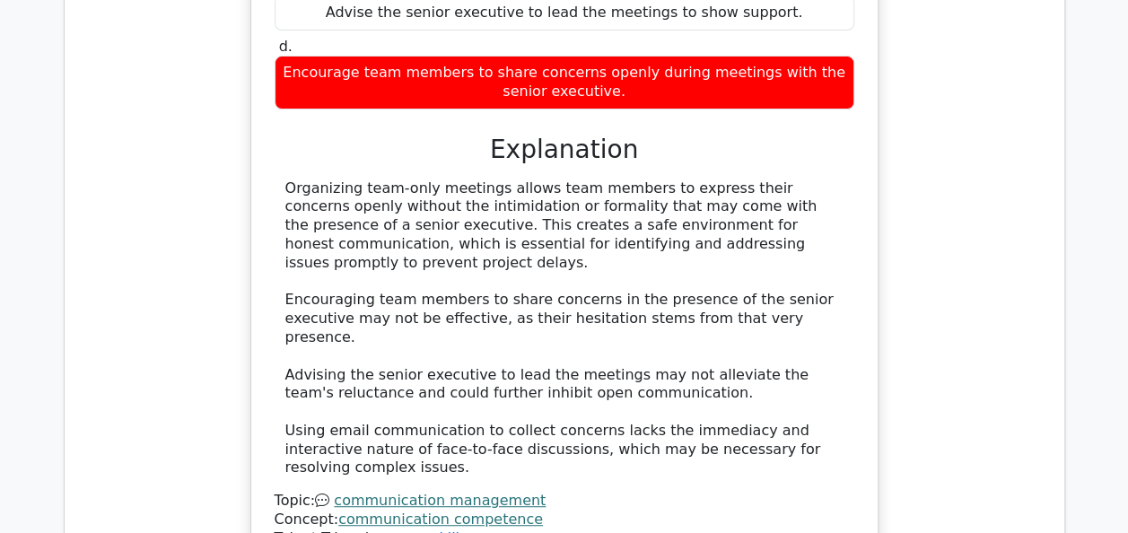
scroll to position [7089, 0]
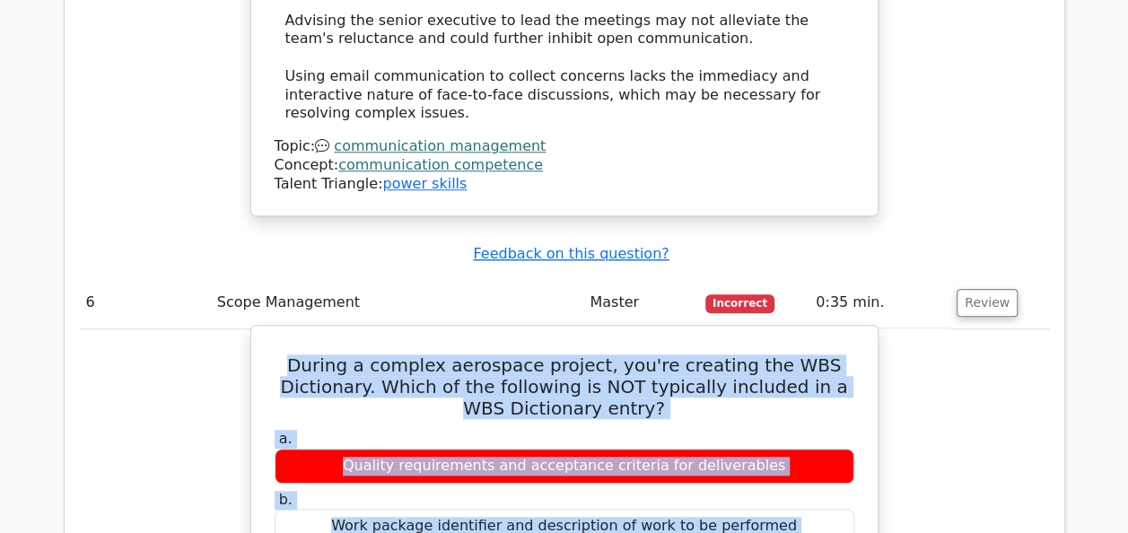
scroll to position [7433, 0]
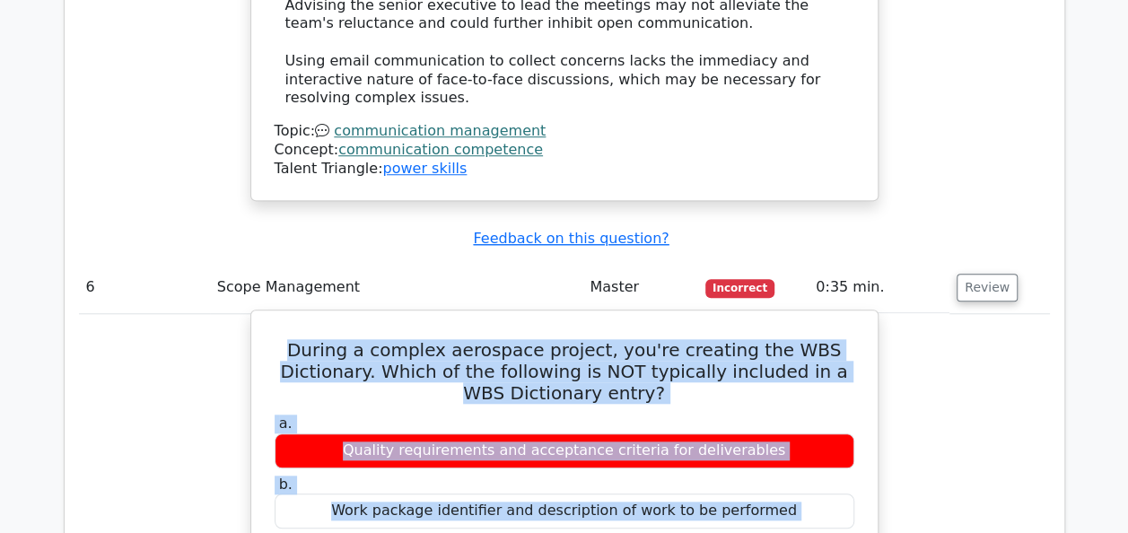
drag, startPoint x: 313, startPoint y: 207, endPoint x: 753, endPoint y: 160, distance: 442.2
copy div "During a complex aerospace project, you're creating the WBS Dictionary. Which o…"
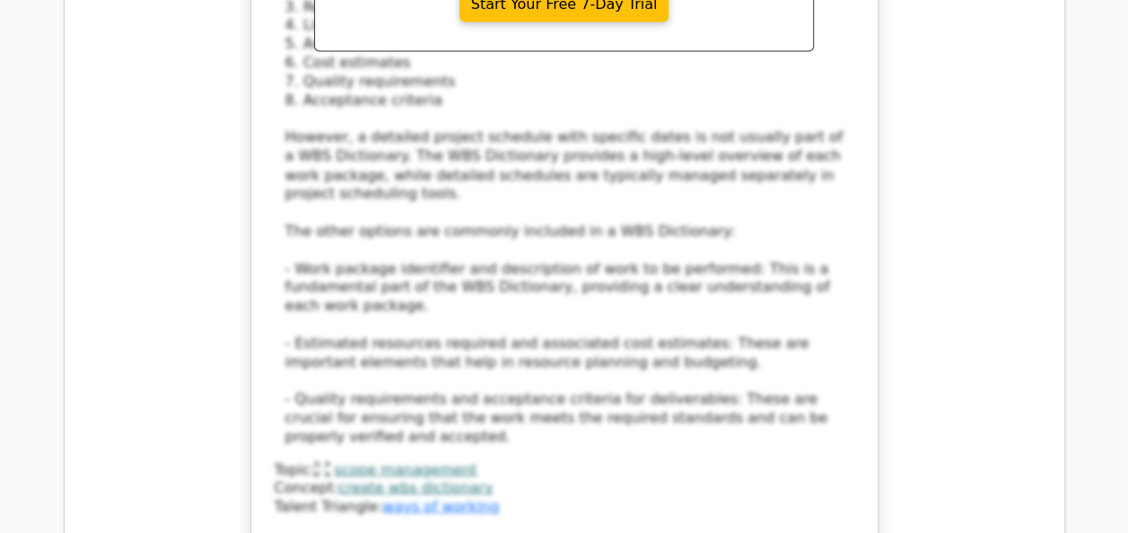
scroll to position [8366, 0]
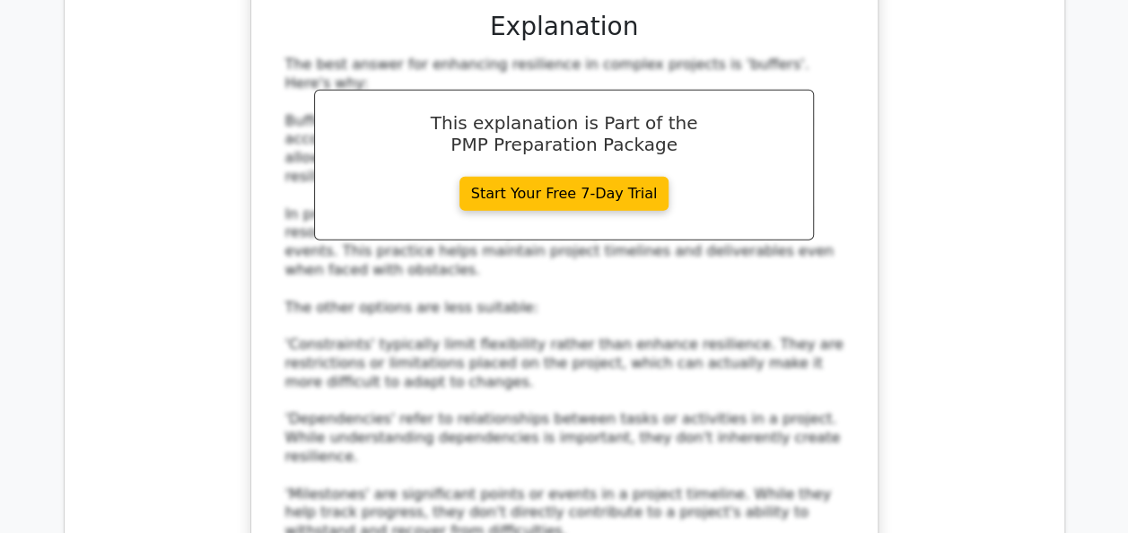
scroll to position [9299, 0]
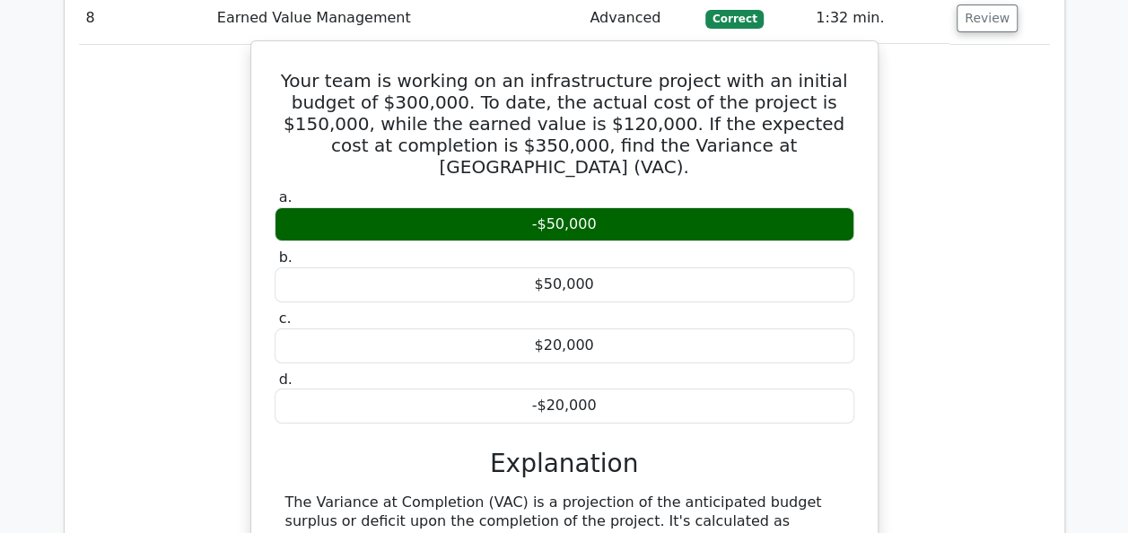
scroll to position [10053, 0]
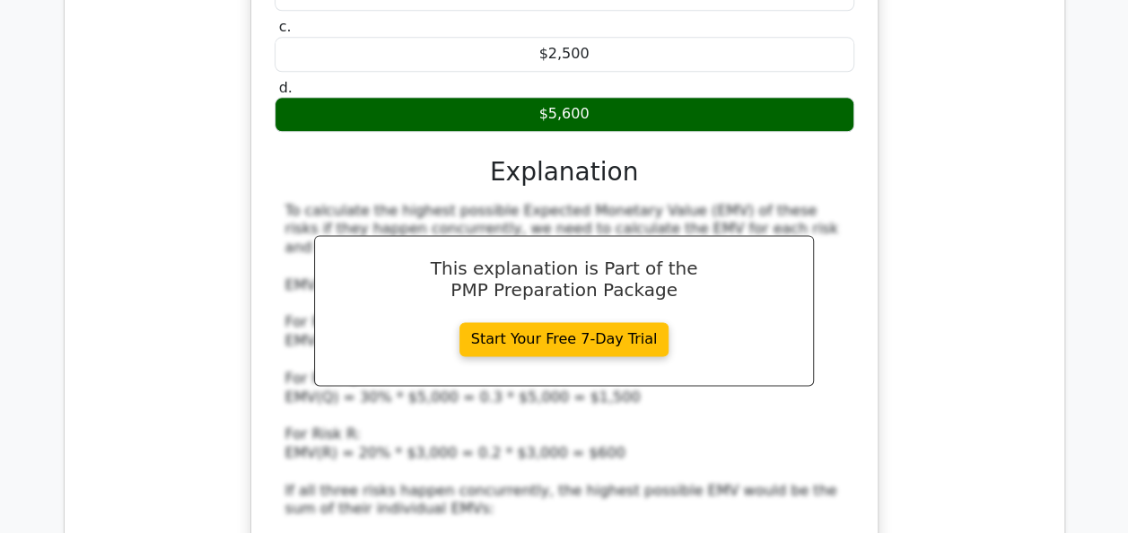
scroll to position [11201, 0]
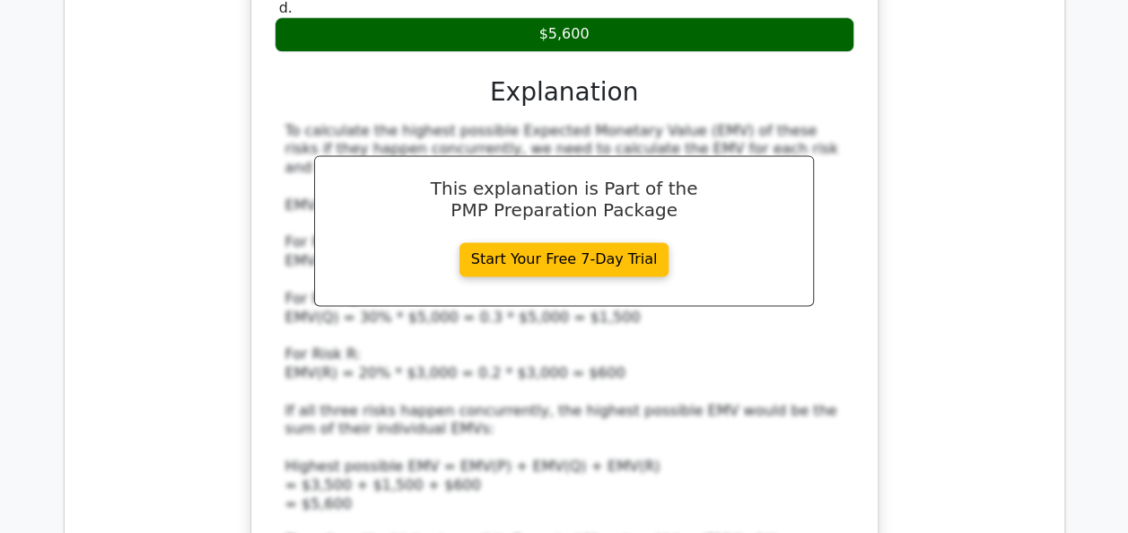
scroll to position [11273, 0]
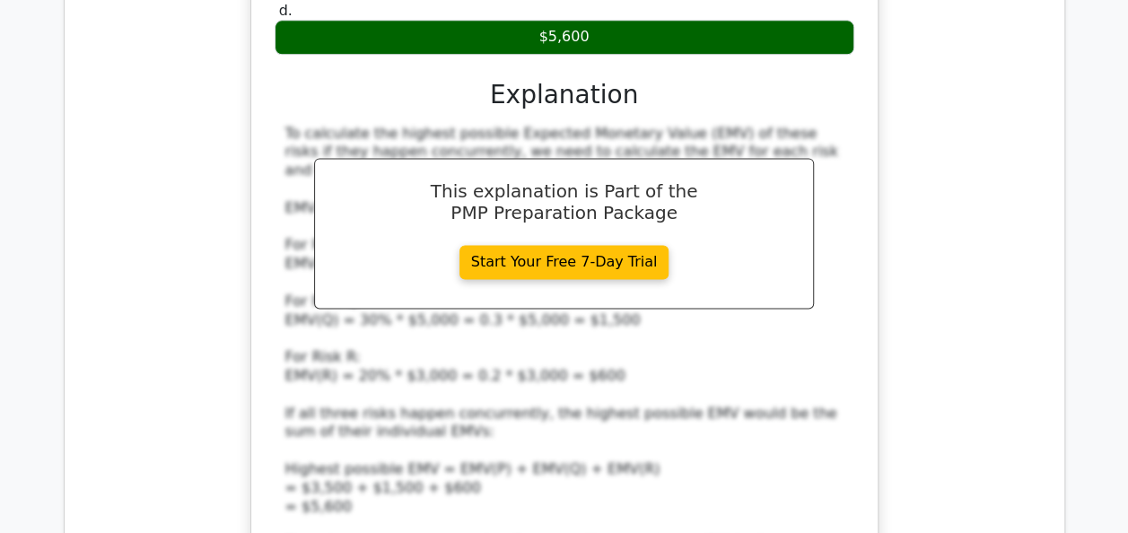
drag, startPoint x: 271, startPoint y: 174, endPoint x: 603, endPoint y: 435, distance: 422.3
copy div "Resource __________ involves allocating and managing project resources effectiv…"
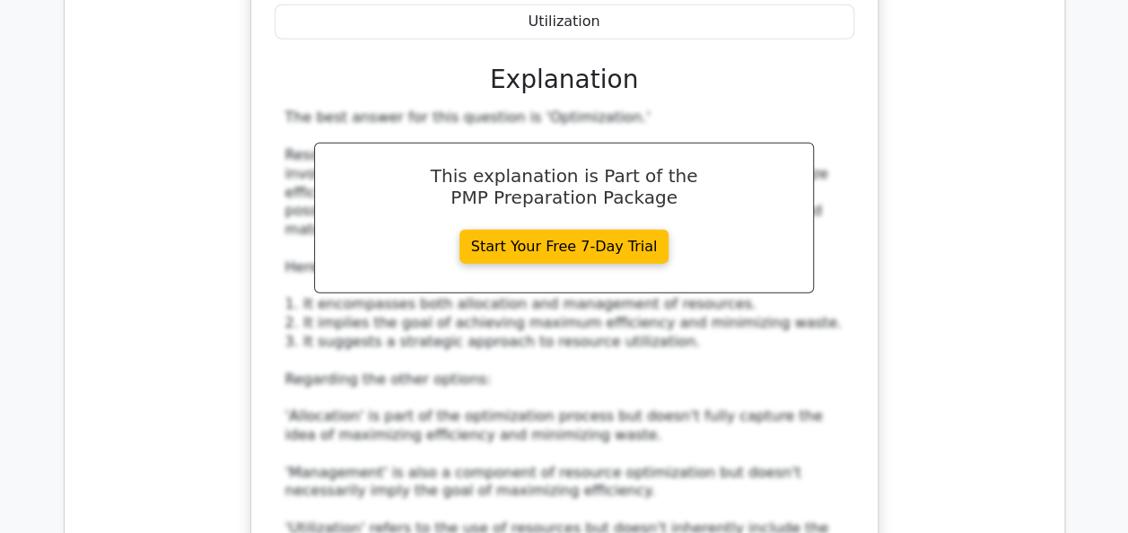
scroll to position [12349, 0]
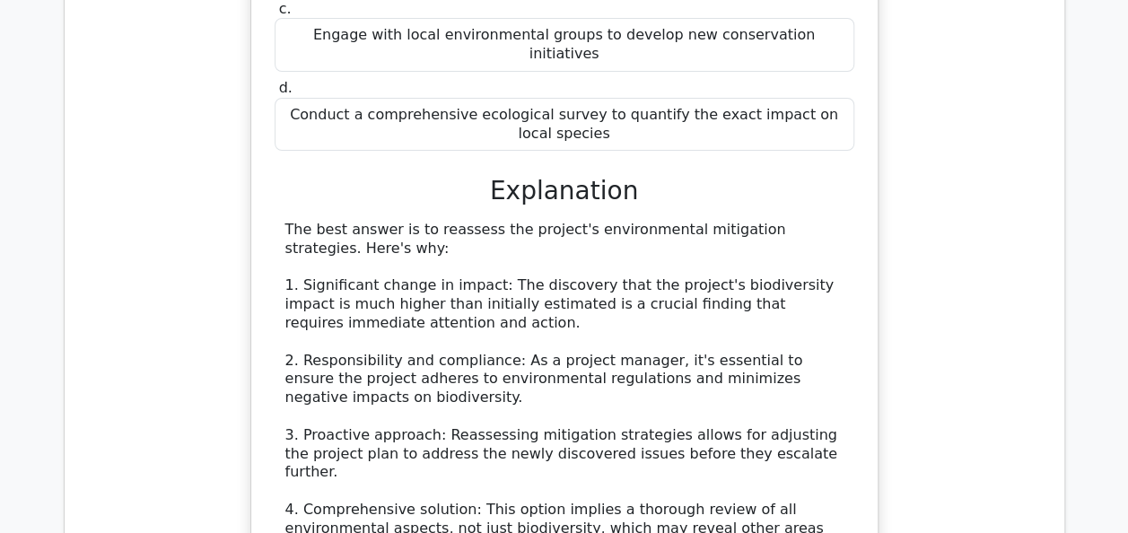
scroll to position [13426, 0]
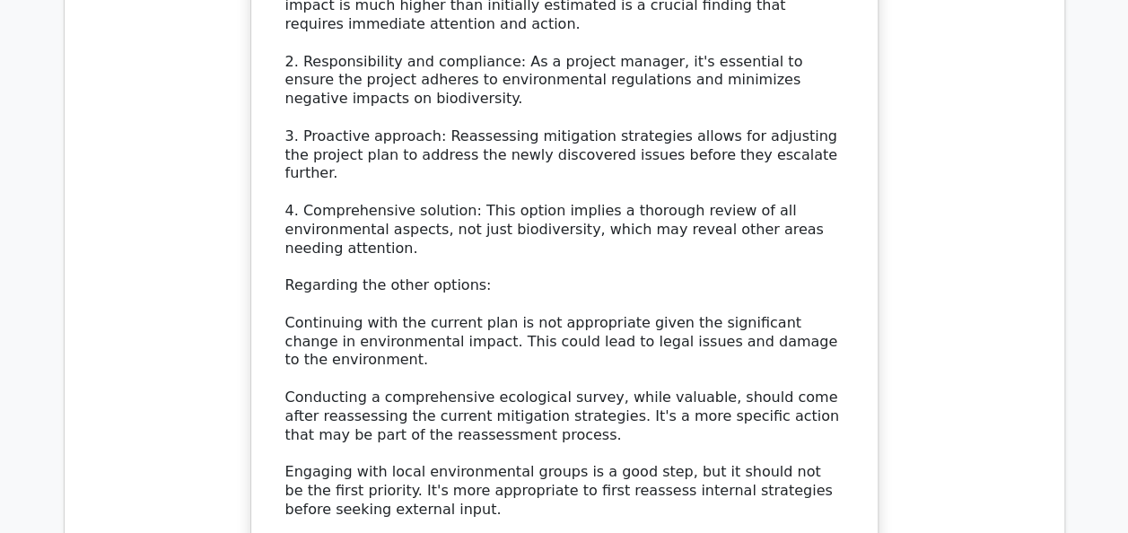
scroll to position [13828, 0]
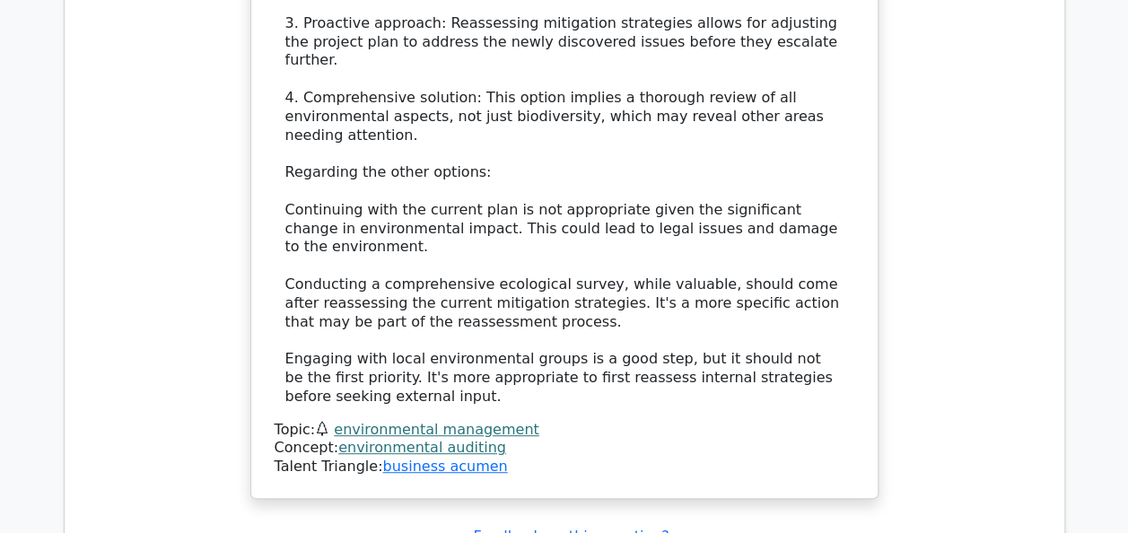
drag, startPoint x: 280, startPoint y: 95, endPoint x: 648, endPoint y: 224, distance: 389.9
copy div "As a project manager, you've noticed that the team's morale and productivity ha…"
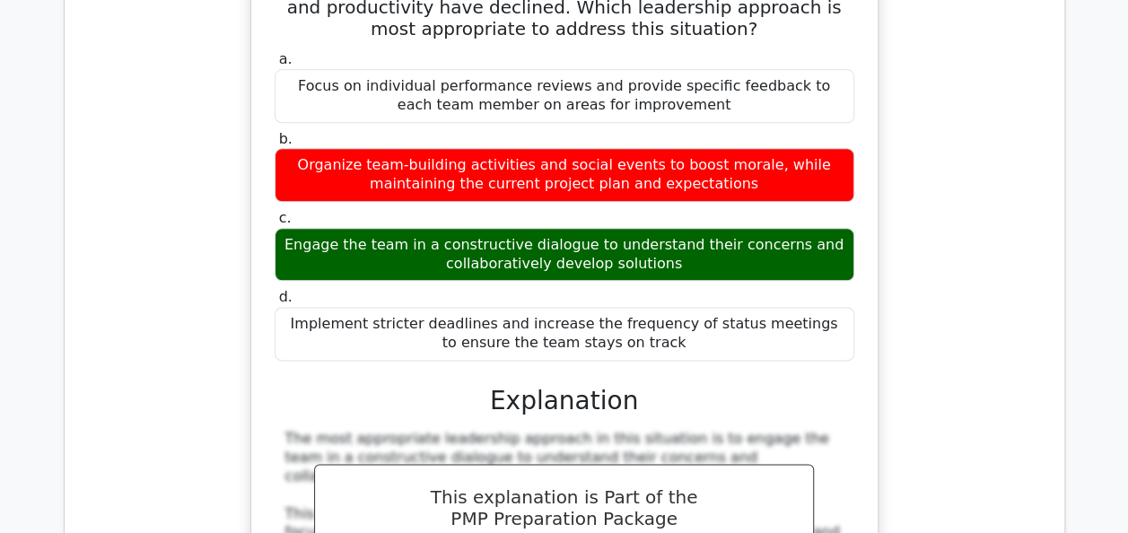
scroll to position [14474, 0]
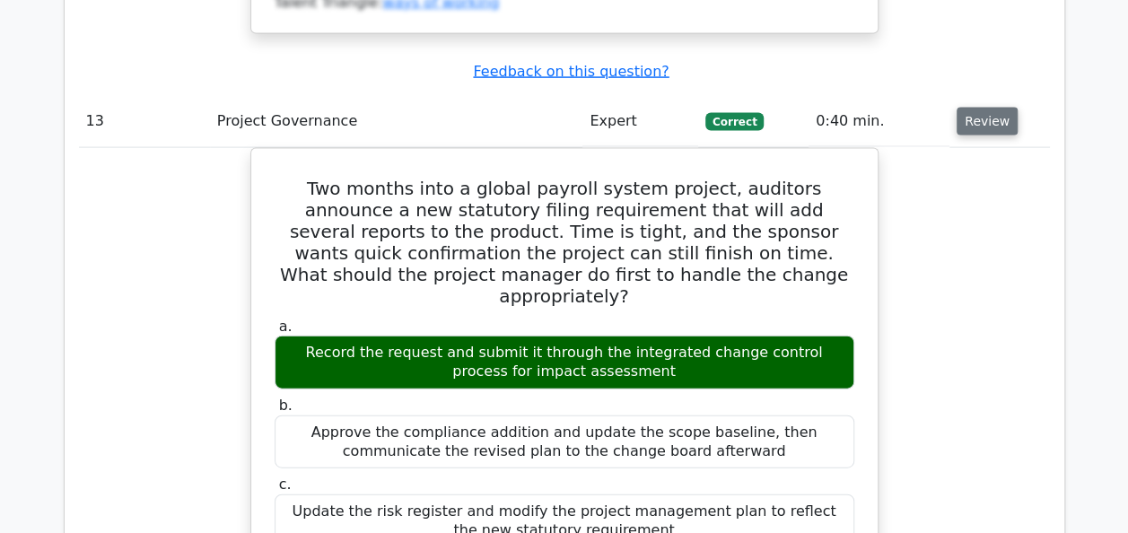
scroll to position [15550, 0]
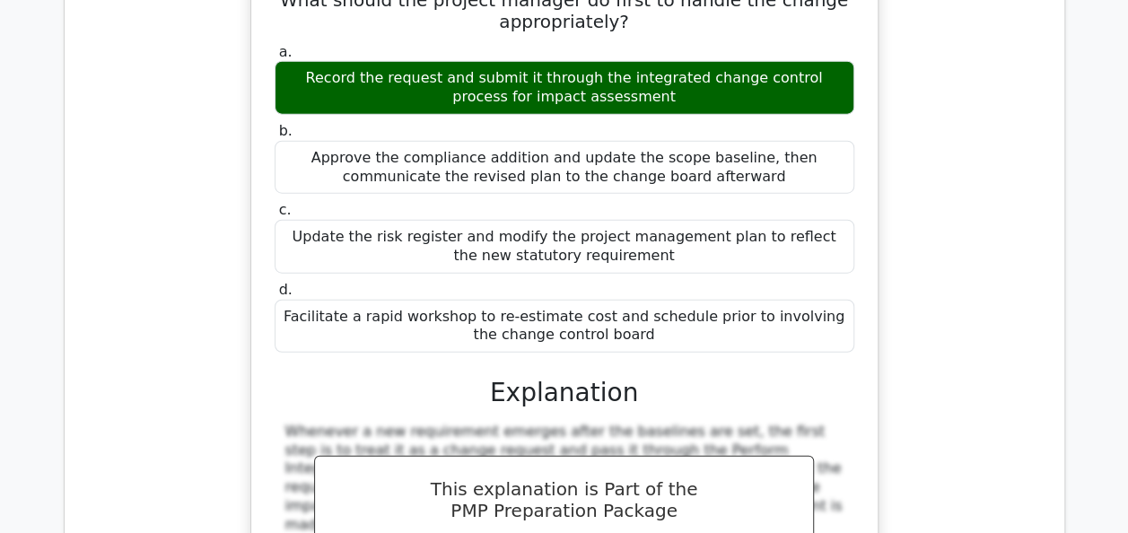
scroll to position [15663, 0]
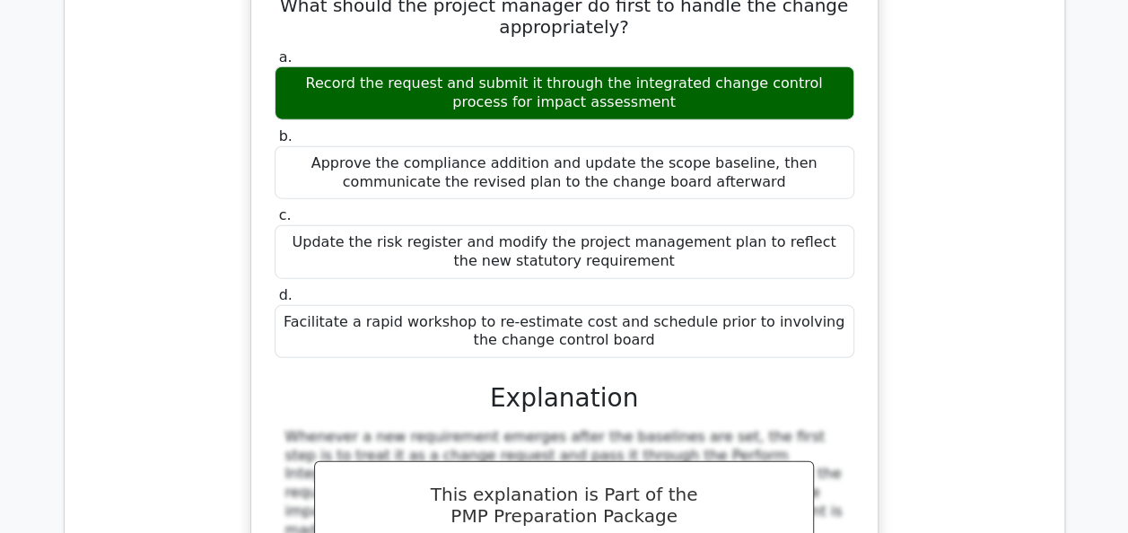
drag, startPoint x: 486, startPoint y: 172, endPoint x: 278, endPoint y: 84, distance: 225.9
copy div "During schedule control, you notice that several non-critical activities are co…"
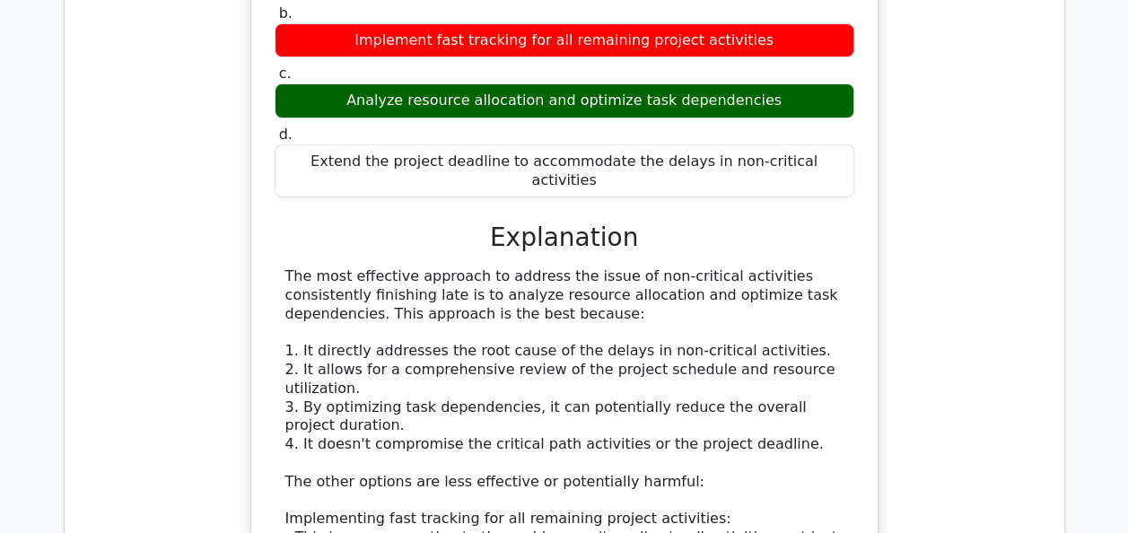
scroll to position [16775, 0]
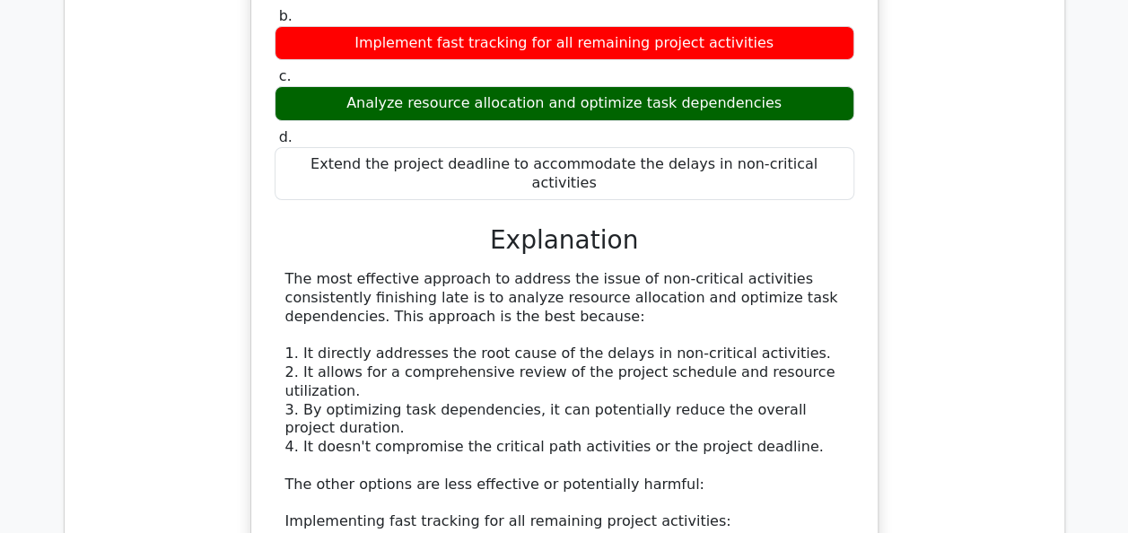
drag, startPoint x: 284, startPoint y: 129, endPoint x: 801, endPoint y: 420, distance: 593.7
copy div "In a composite organizational structure that combines elements of functional, m…"
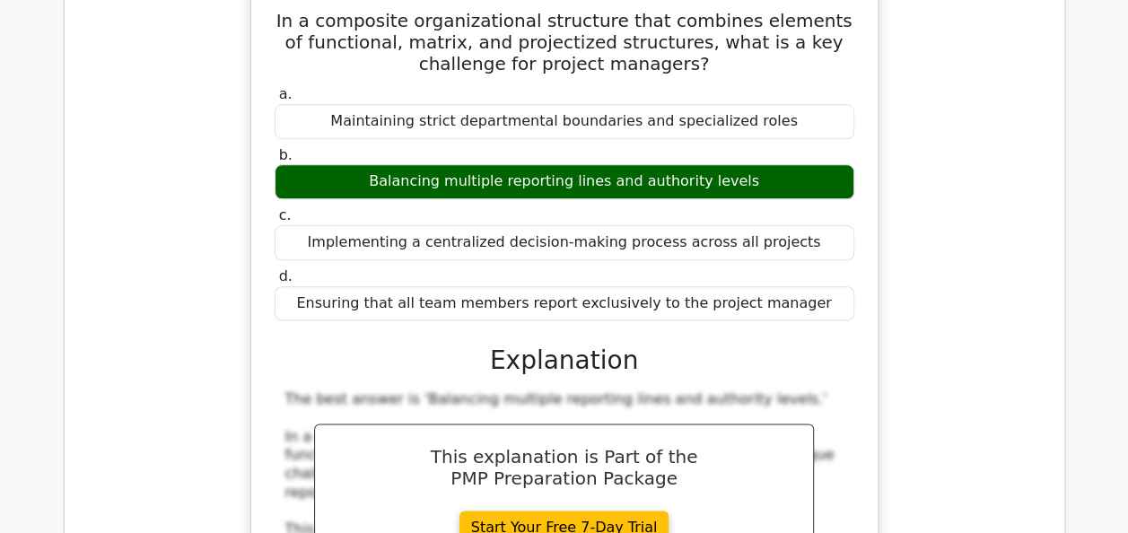
scroll to position [17888, 0]
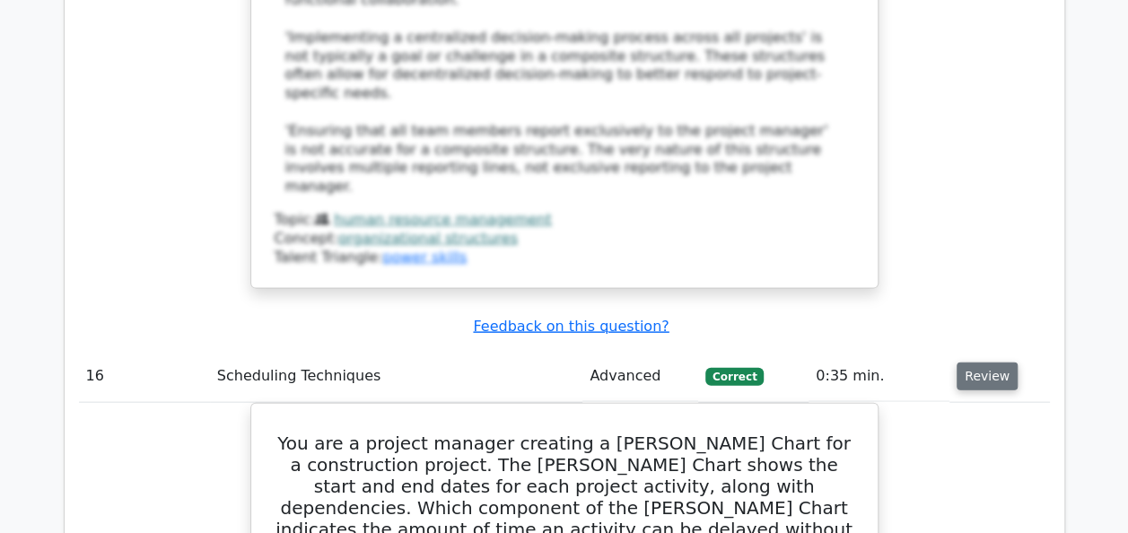
scroll to position [18713, 0]
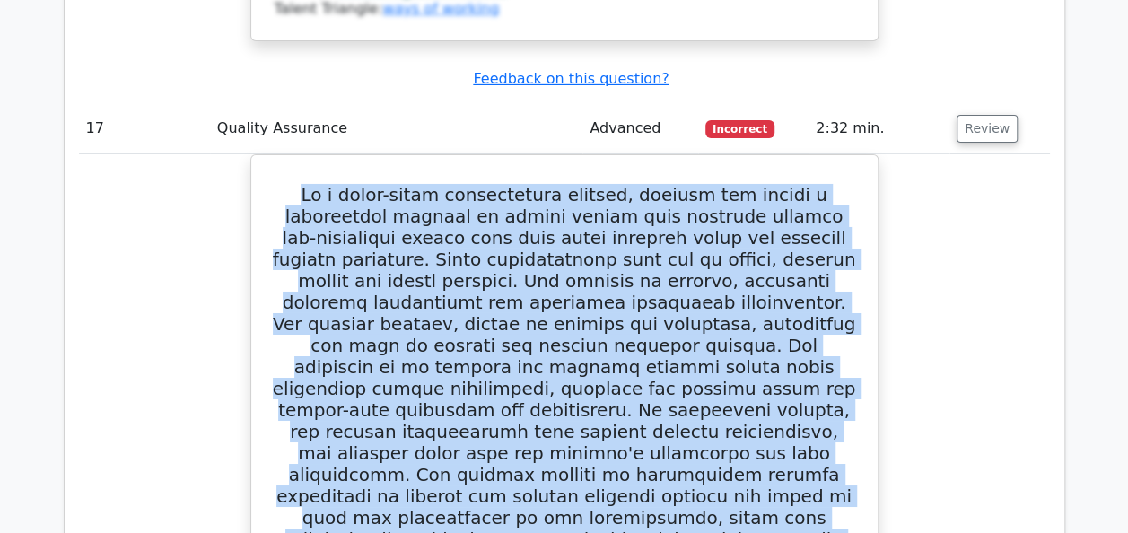
scroll to position [19925, 0]
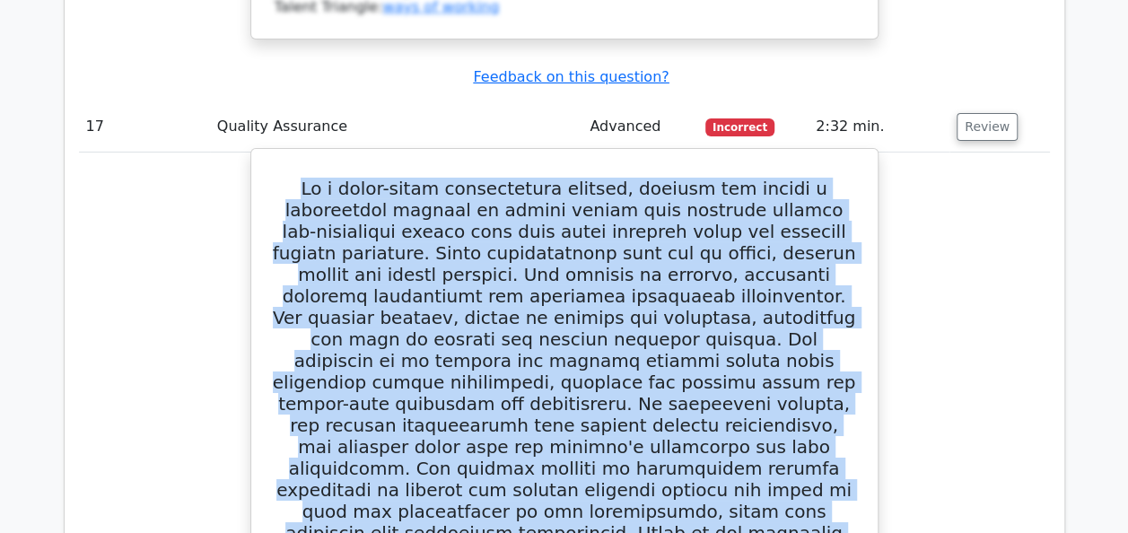
drag, startPoint x: 277, startPoint y: 74, endPoint x: 496, endPoint y: 278, distance: 299.6
copy div "On a large-scale construction project, quality has become a significant concern…"
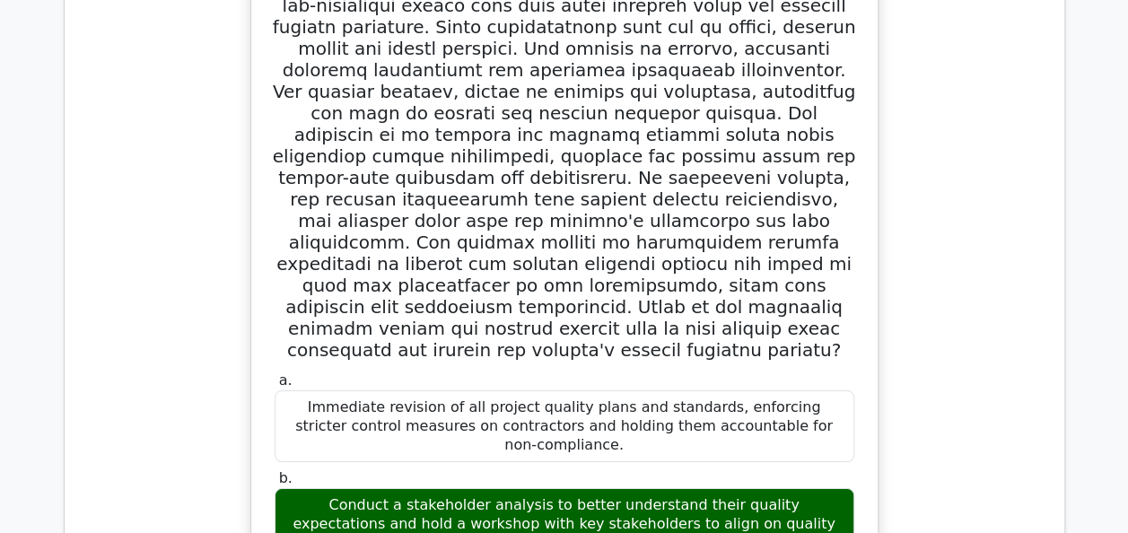
scroll to position [20176, 0]
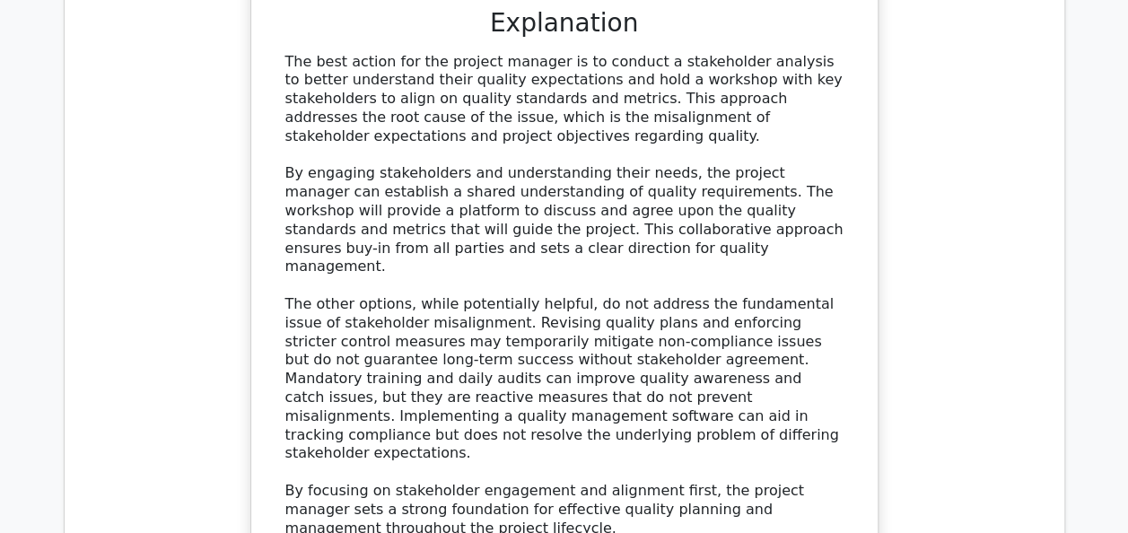
scroll to position [20930, 0]
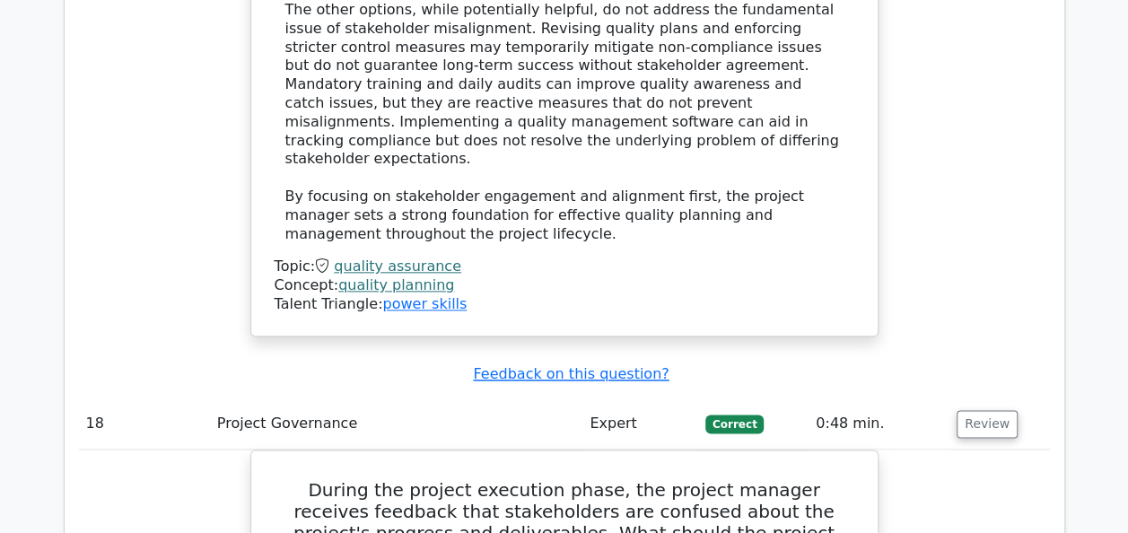
scroll to position [21272, 0]
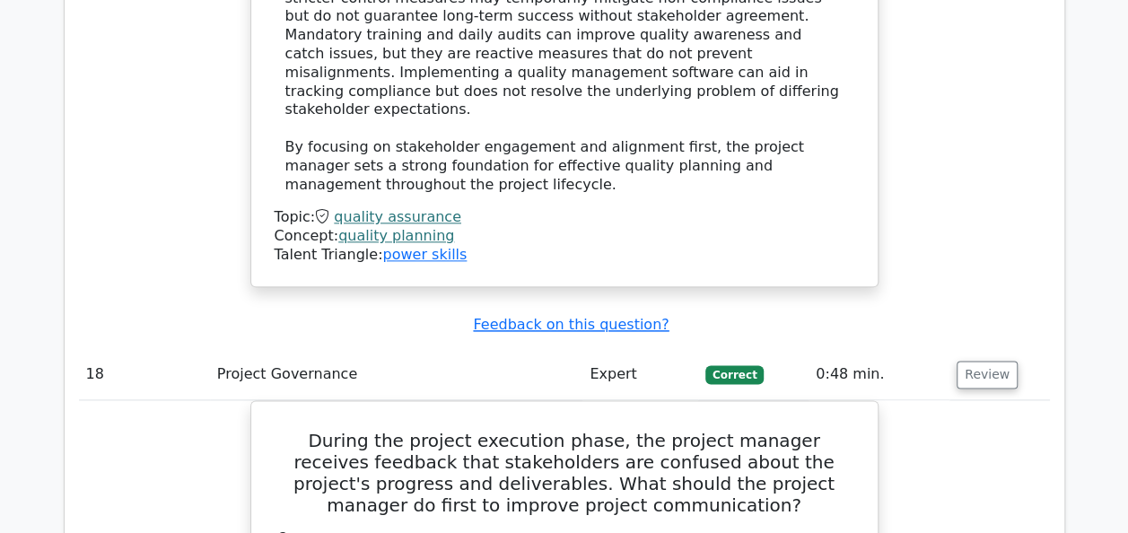
drag, startPoint x: 343, startPoint y: 278, endPoint x: 789, endPoint y: 179, distance: 457.6
copy div "What is the purpose of a Quality Management Plan? a. To document the results of…"
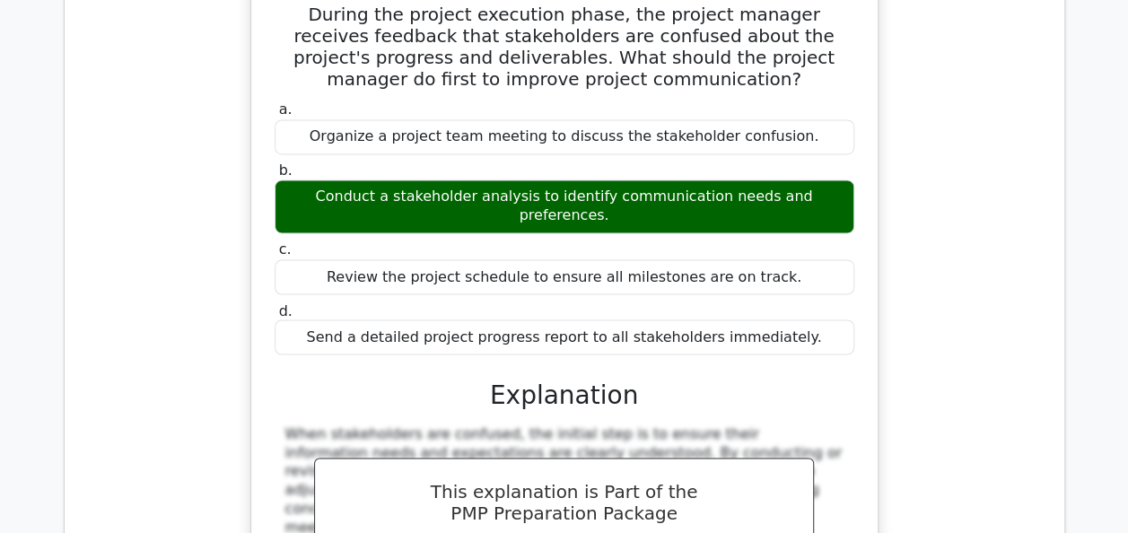
scroll to position [21787, 0]
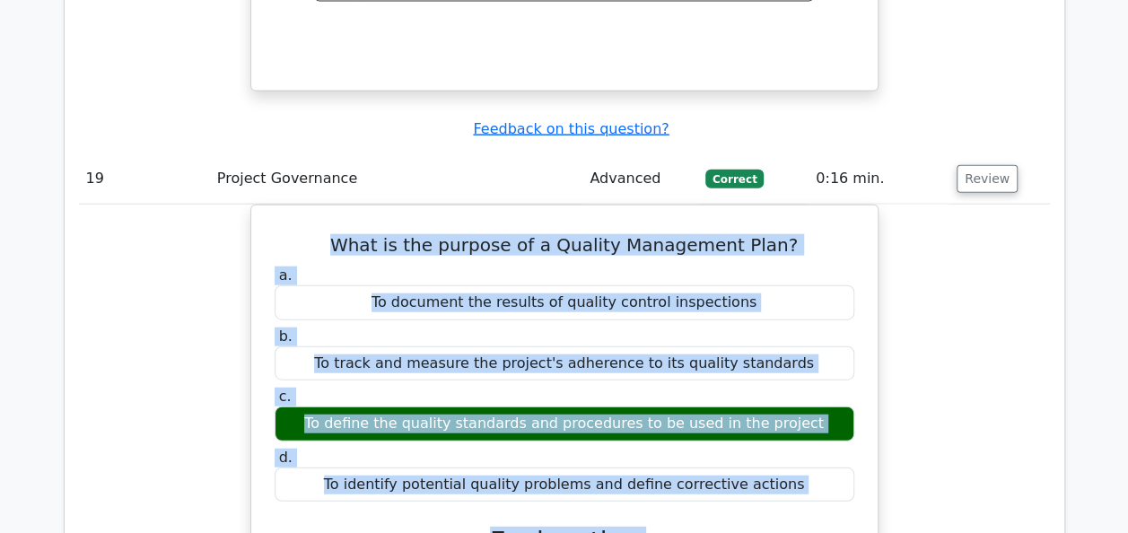
scroll to position [22293, 0]
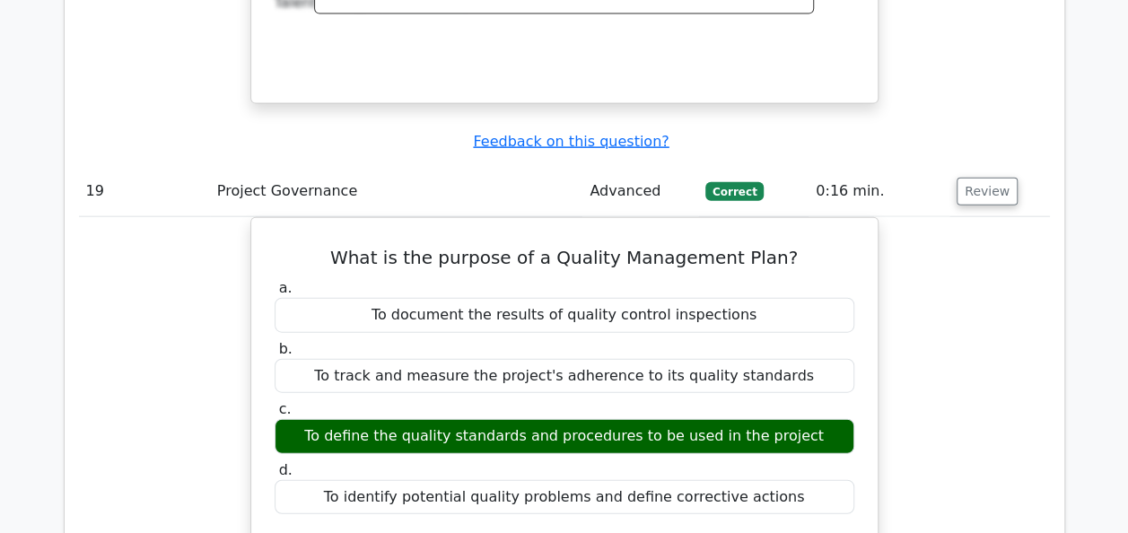
drag, startPoint x: 274, startPoint y: 68, endPoint x: 551, endPoint y: 519, distance: 528.9
copy div "Your team is developing a novel encryption algorithm and recognizes the risk of…"
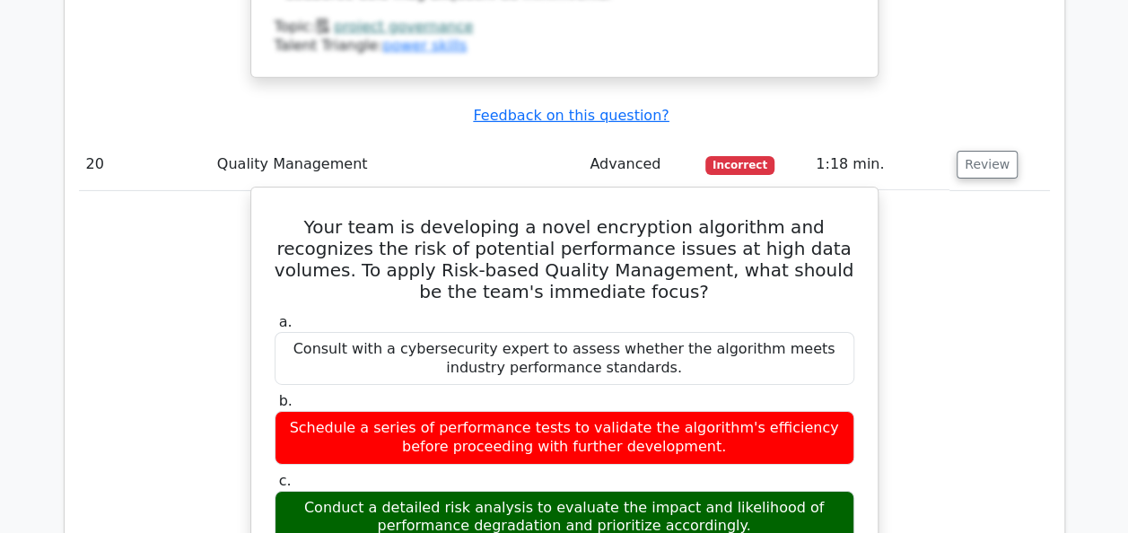
scroll to position [23154, 0]
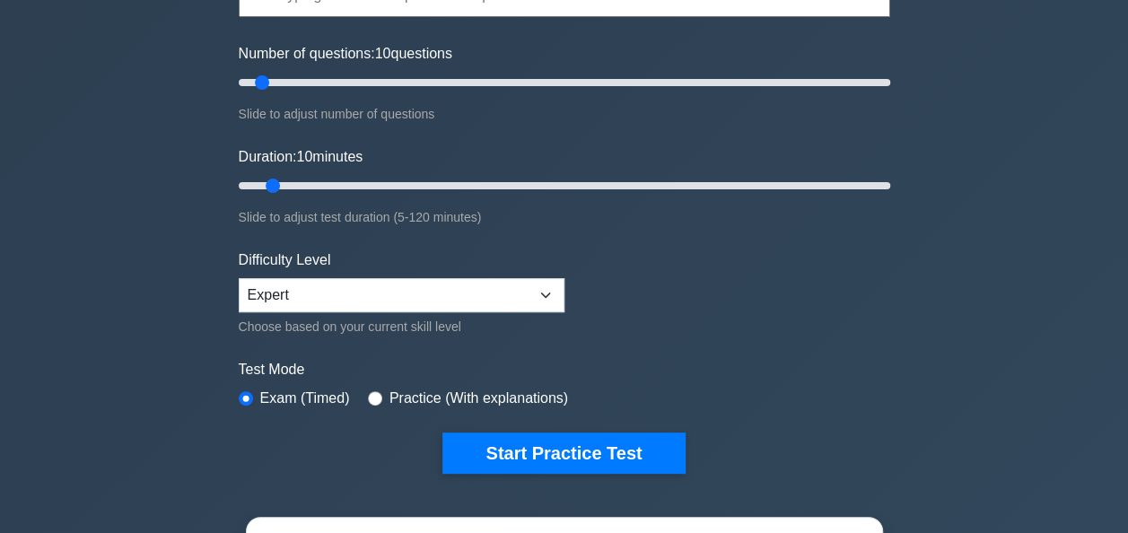
scroll to position [310, 0]
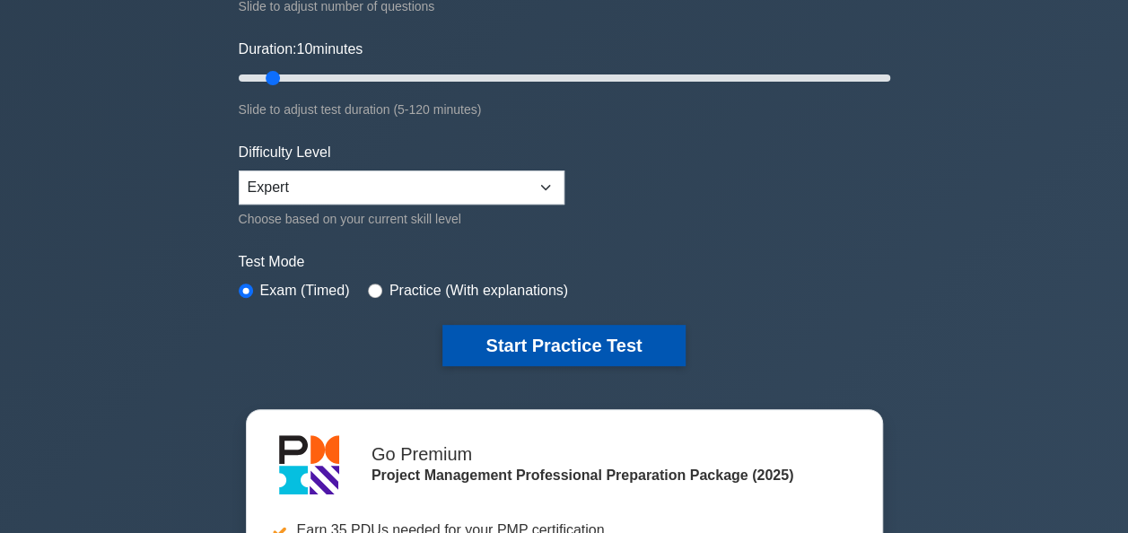
click at [571, 346] on button "Start Practice Test" at bounding box center [563, 345] width 242 height 41
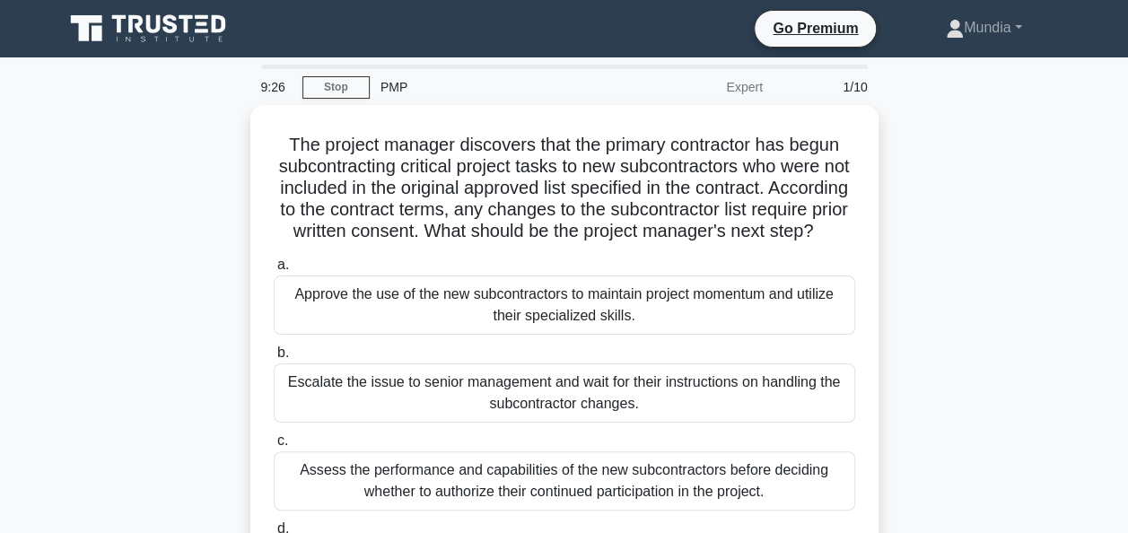
click at [933, 425] on div "The project manager discovers that the primary contractor has begun subcontract…" at bounding box center [564, 375] width 1023 height 540
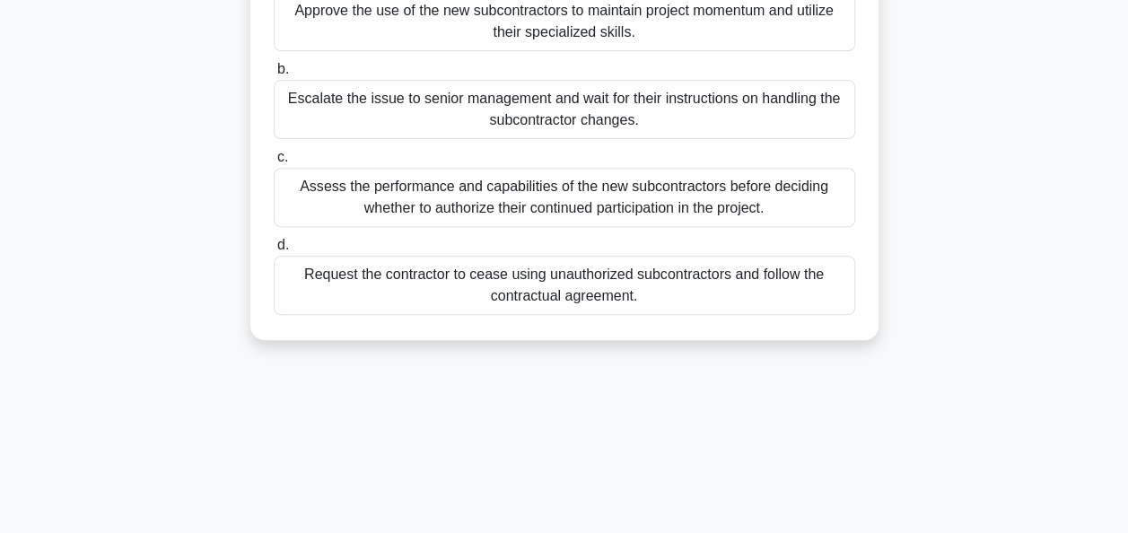
scroll to position [287, 0]
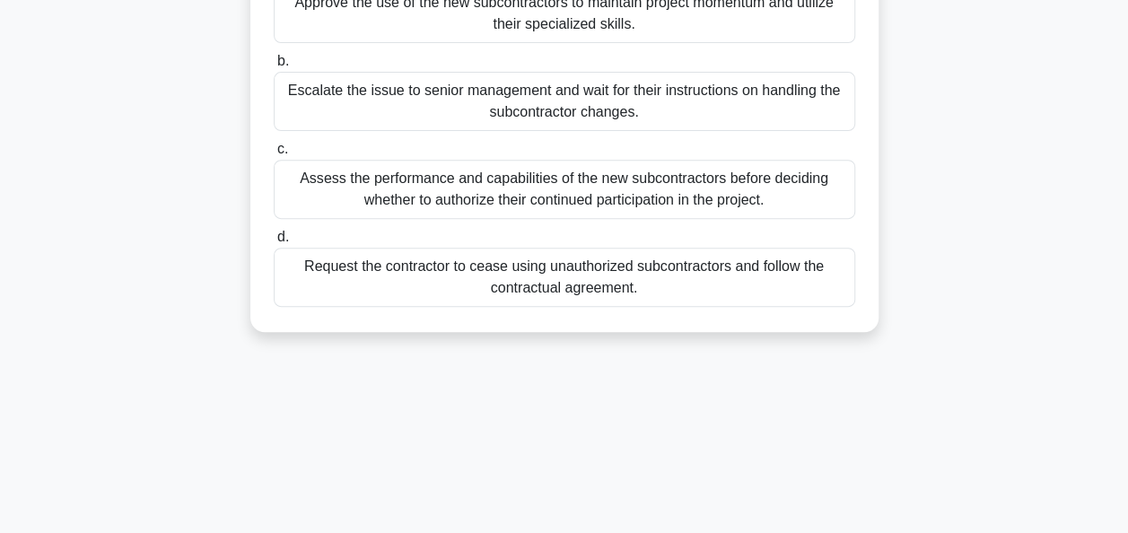
click at [565, 294] on div "Request the contractor to cease using unauthorized subcontractors and follow th…" at bounding box center [564, 277] width 581 height 59
click at [274, 243] on input "d. Request the contractor to cease using unauthorized subcontractors and follow…" at bounding box center [274, 237] width 0 height 12
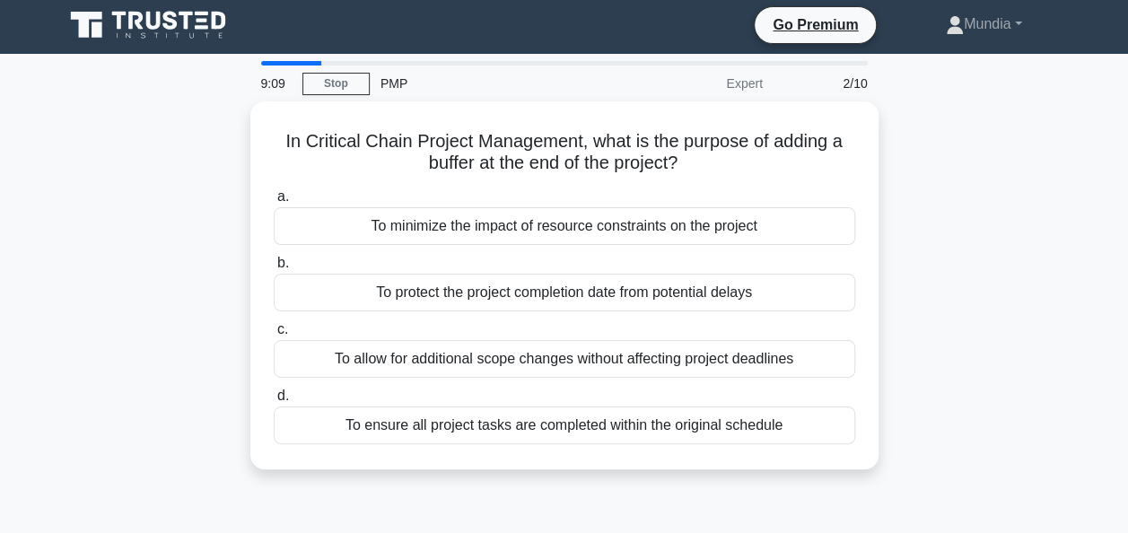
scroll to position [0, 0]
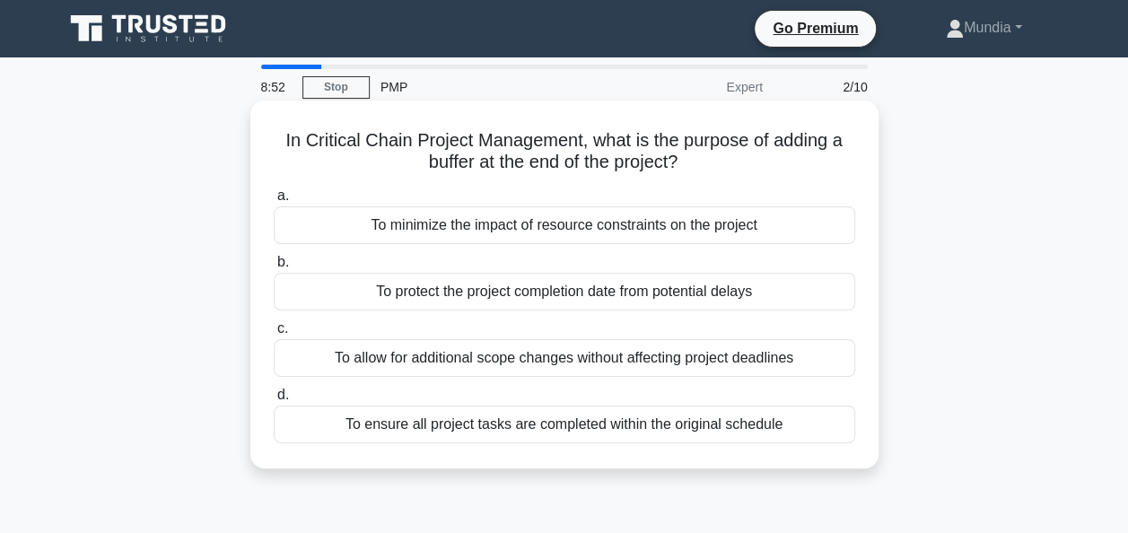
click at [420, 300] on div "To protect the project completion date from potential delays" at bounding box center [564, 292] width 581 height 38
click at [274, 268] on input "b. To protect the project completion date from potential delays" at bounding box center [274, 263] width 0 height 12
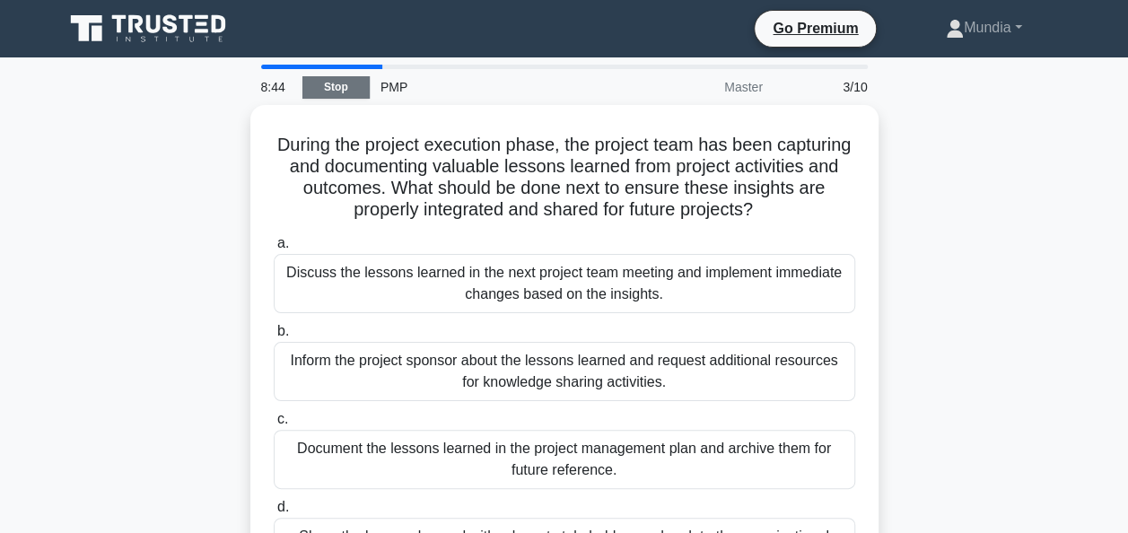
click at [321, 92] on link "Stop" at bounding box center [335, 87] width 67 height 22
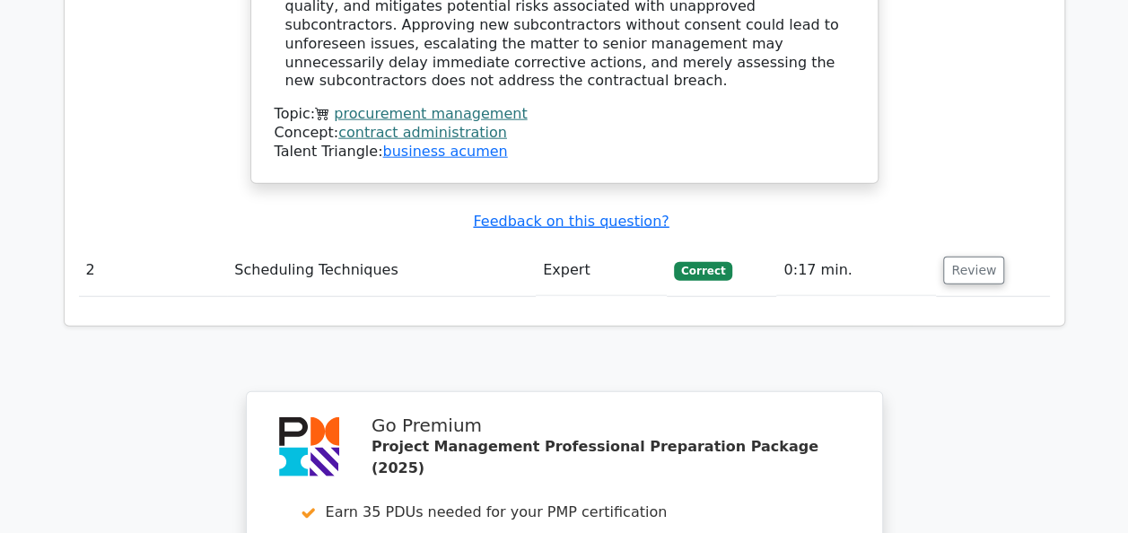
scroll to position [2141, 0]
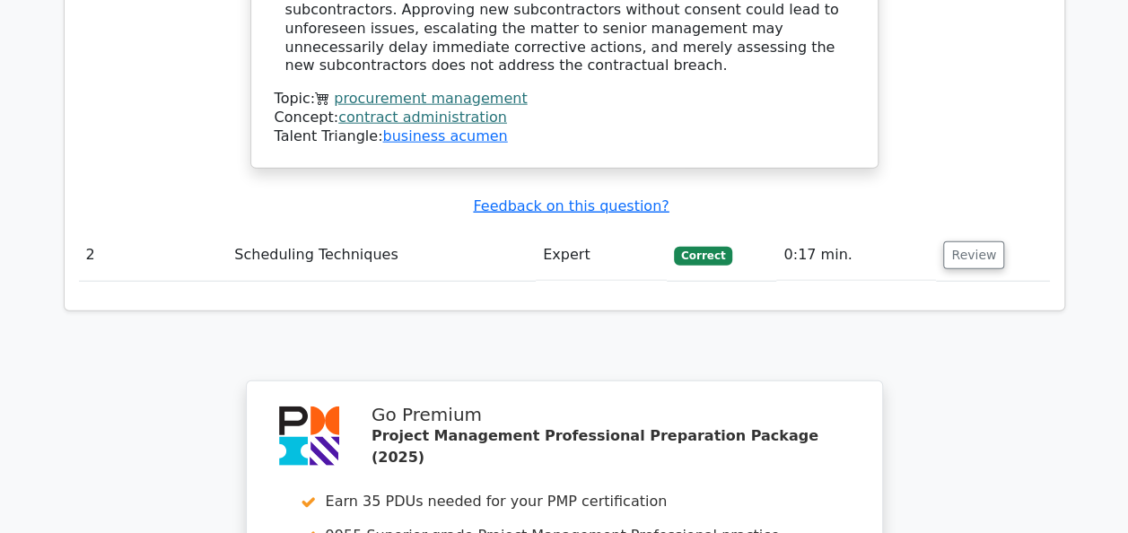
click at [949, 241] on button "Review" at bounding box center [973, 255] width 61 height 28
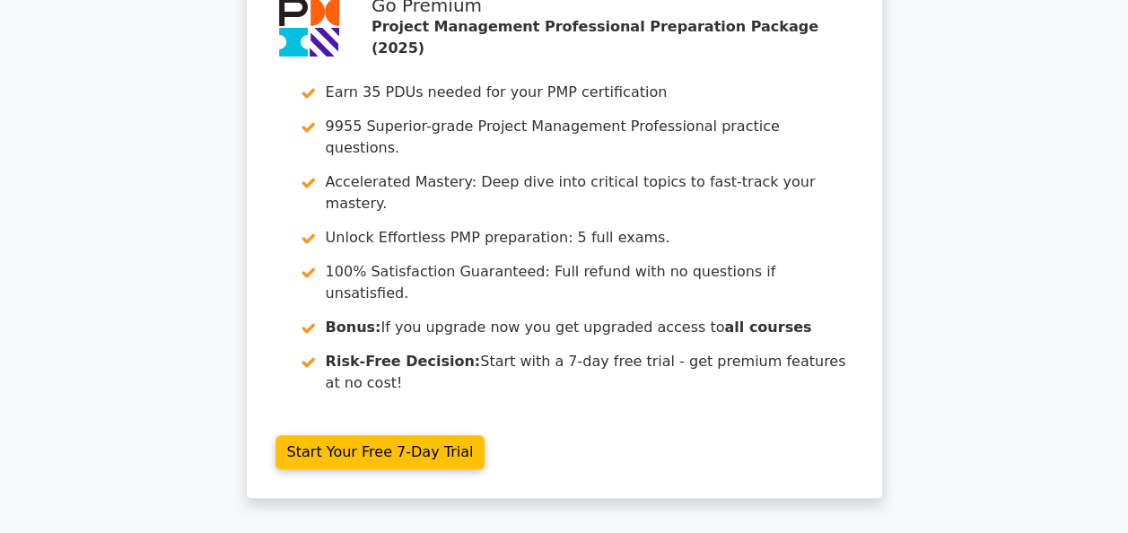
scroll to position [3539, 0]
